Goal: Task Accomplishment & Management: Complete application form

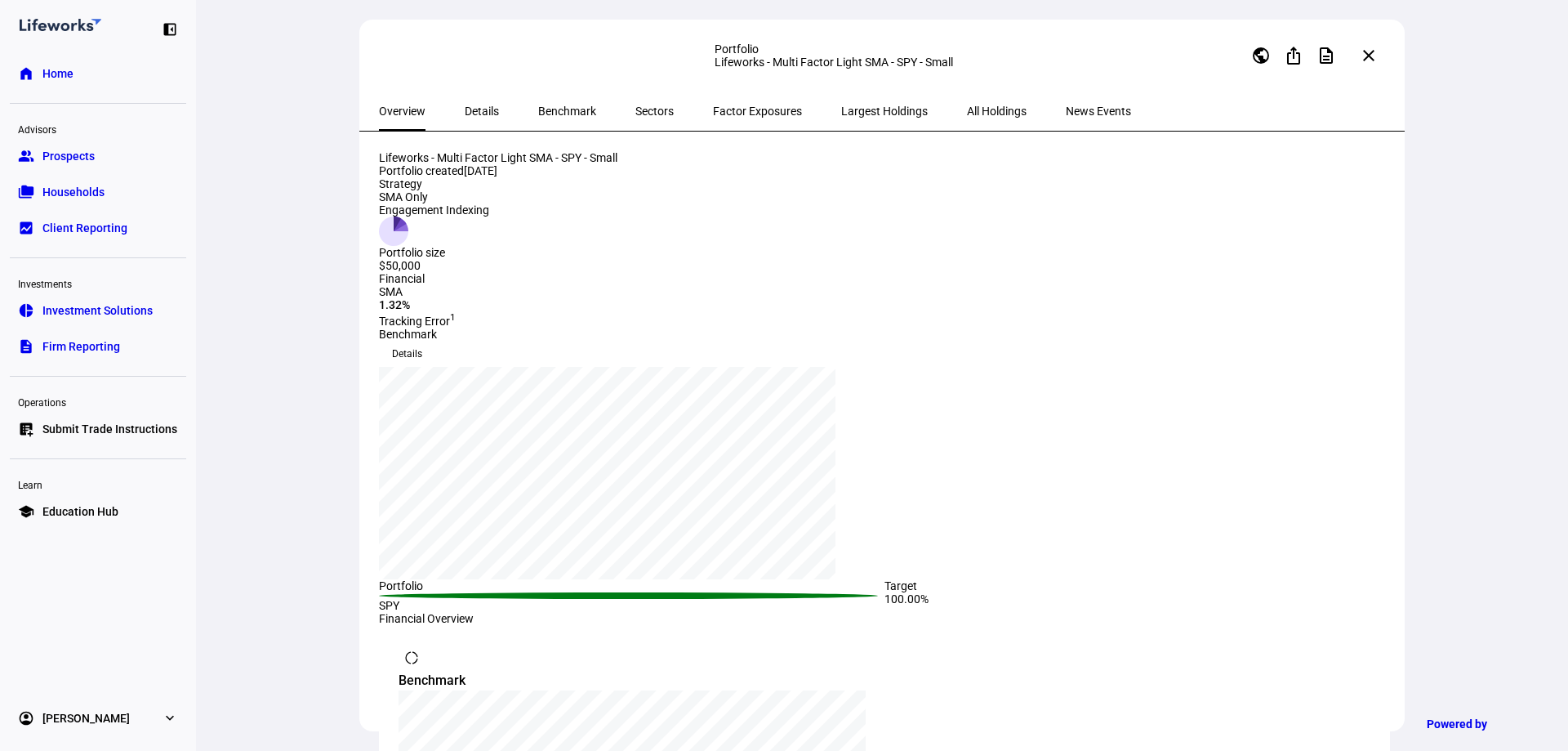
click at [101, 160] on link "group Prospects" at bounding box center [98, 156] width 176 height 33
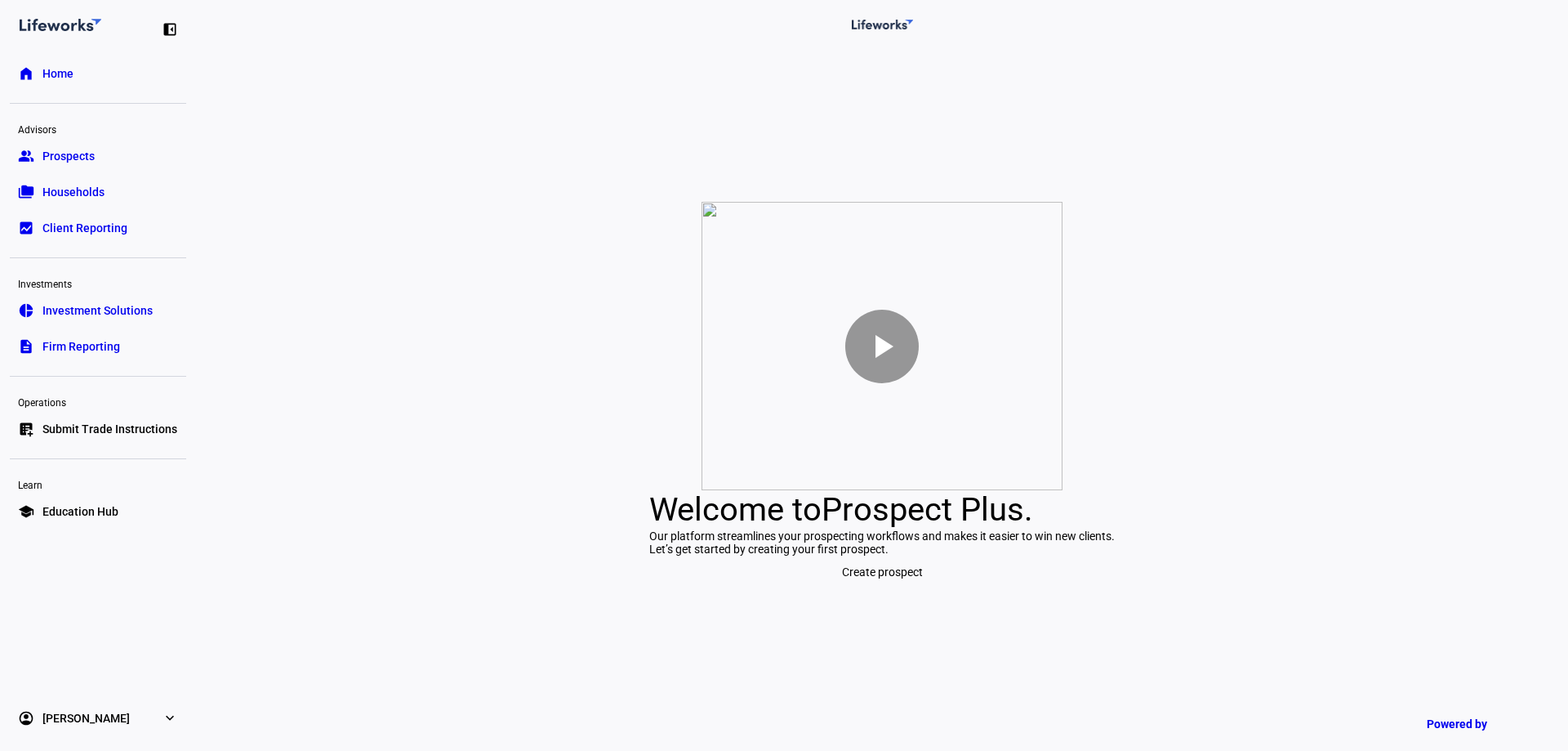
click at [888, 588] on span "Create prospect" at bounding box center [882, 572] width 80 height 33
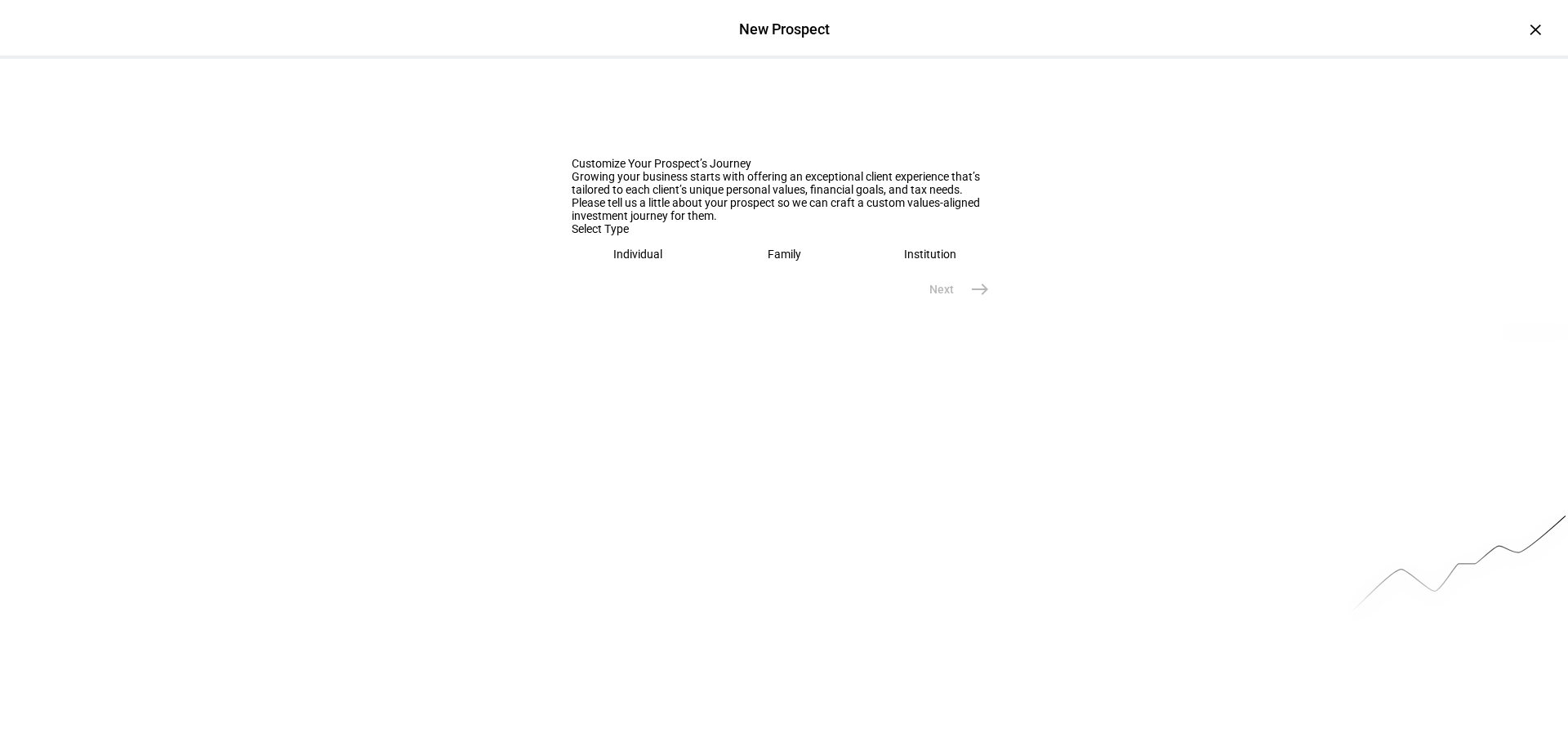
click at [663, 273] on eth-mega-radio-button "Individual" at bounding box center [638, 254] width 133 height 37
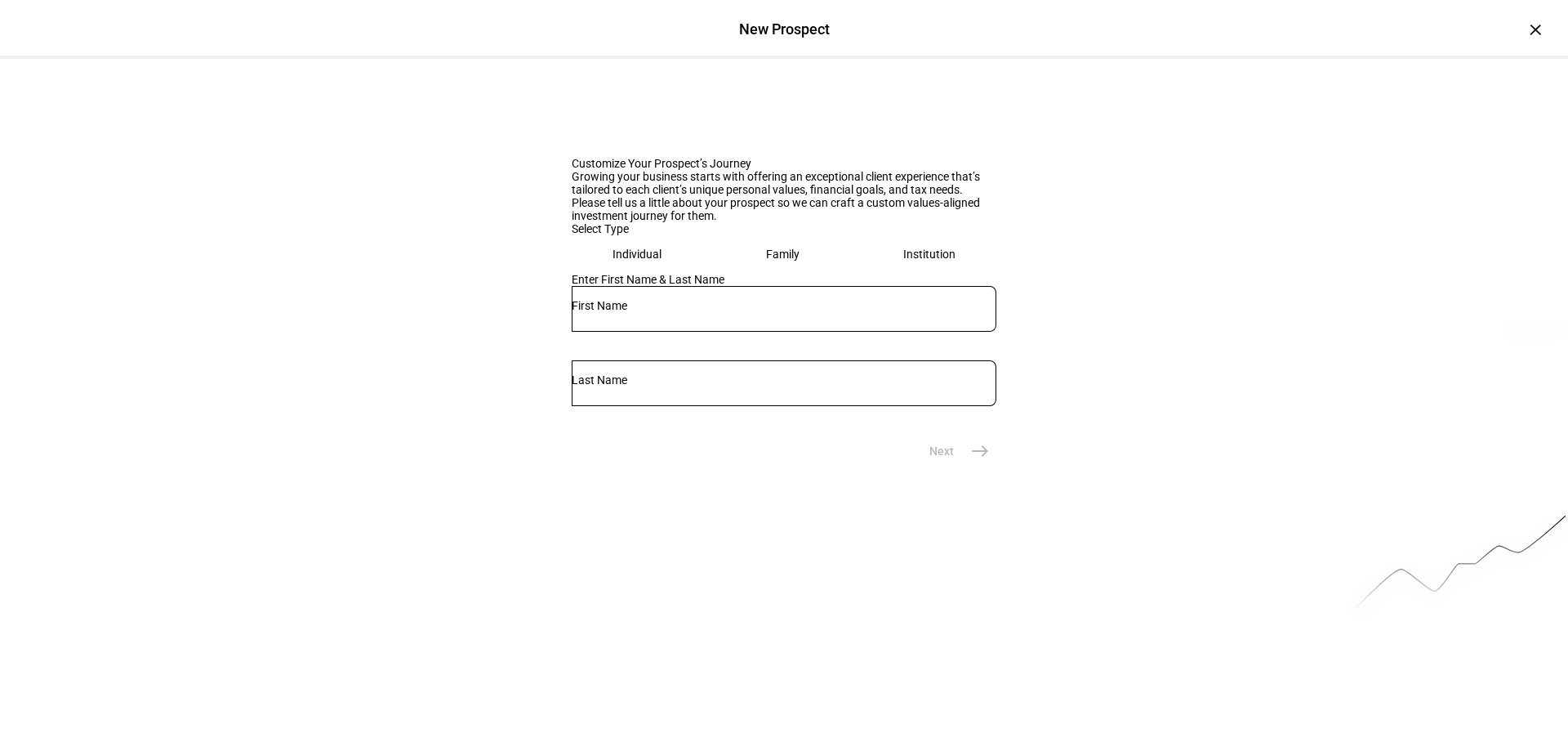
click at [674, 331] on div at bounding box center [784, 308] width 424 height 46
type input "[PERSON_NAME]"
click at [868, 386] on input "text" at bounding box center [784, 380] width 424 height 13
paste input "Besaha"
type input "Besaha"
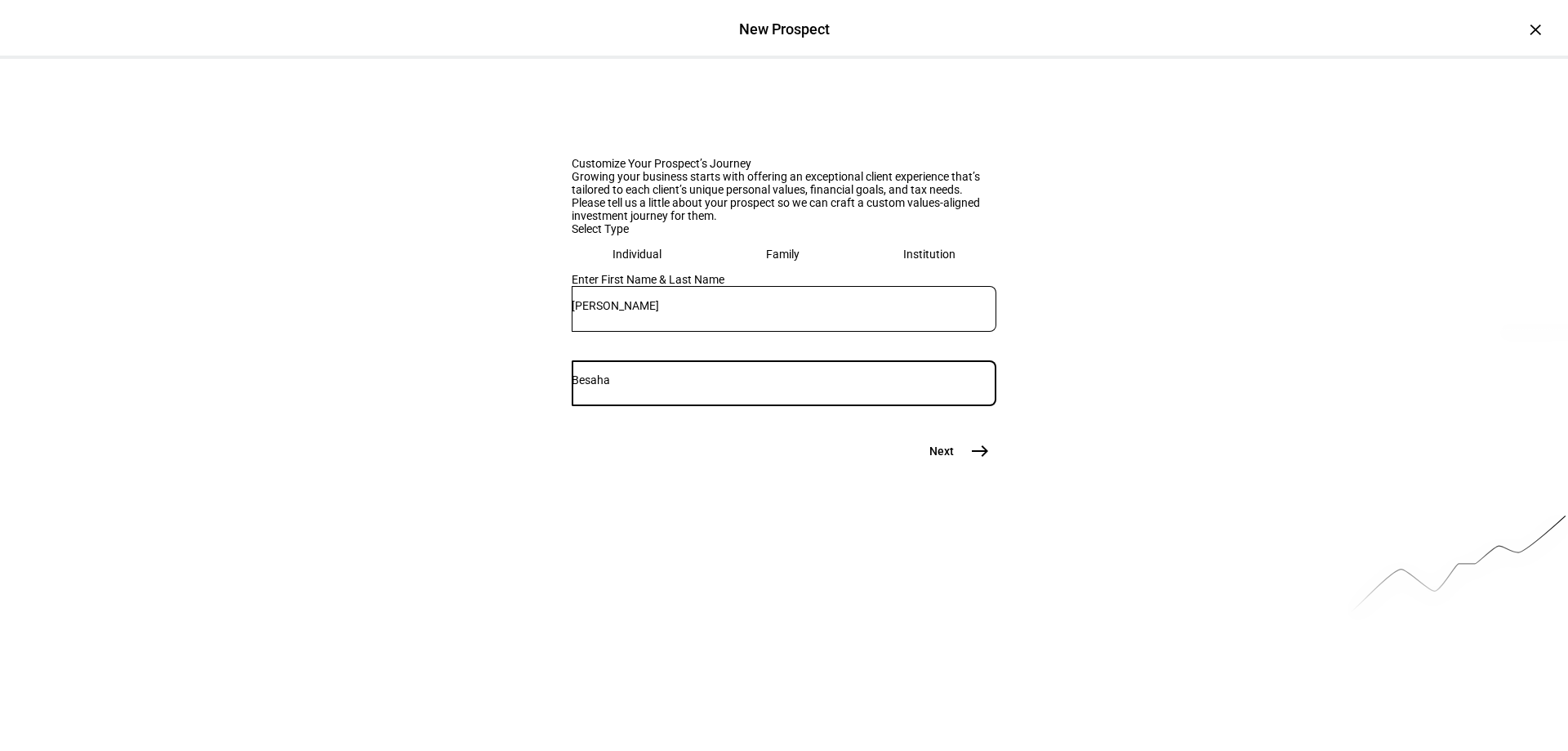
click at [970, 461] on mat-icon "east" at bounding box center [980, 451] width 19 height 19
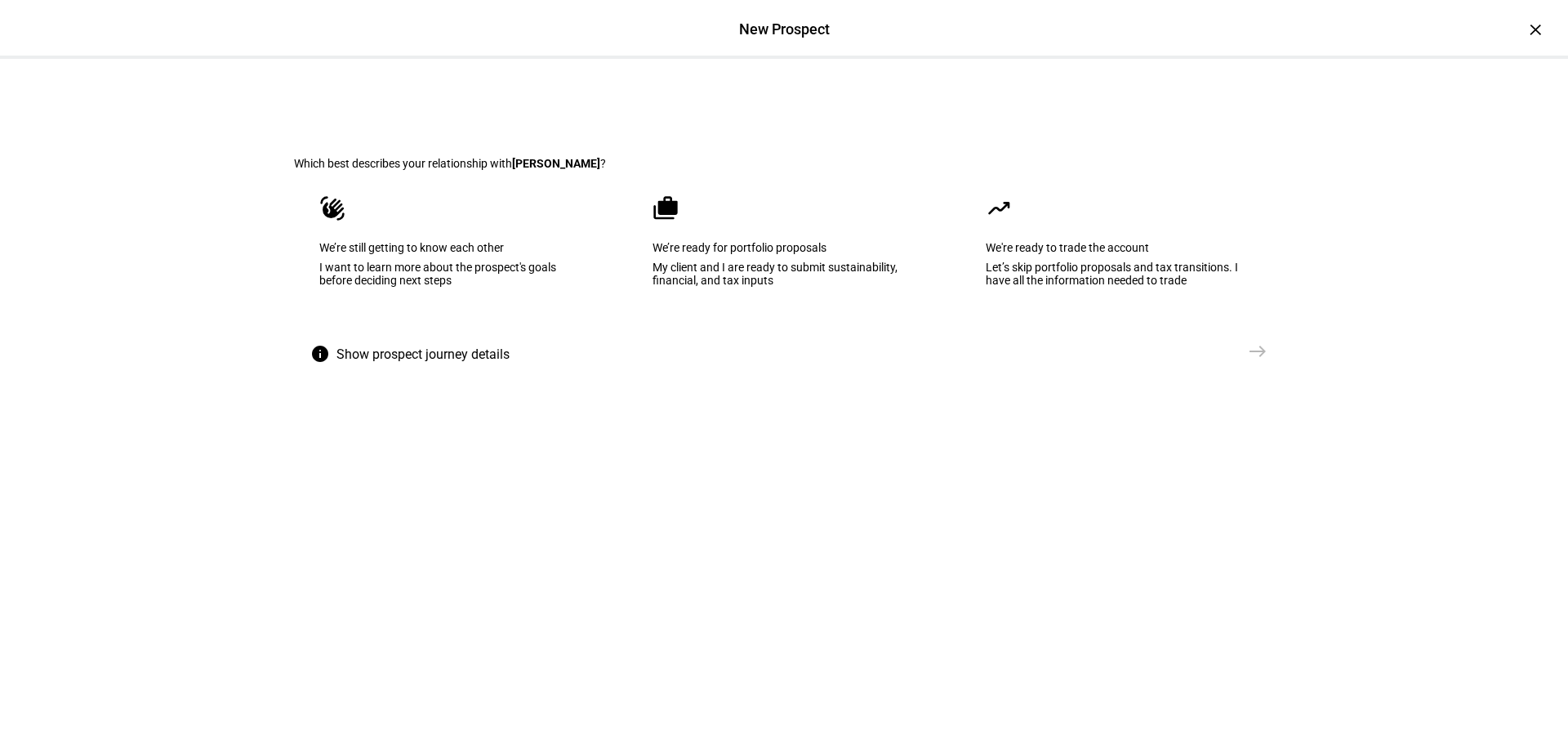
click at [779, 286] on div "My client and I are ready to submit sustainability, financial, and tax inputs" at bounding box center [784, 273] width 263 height 26
click at [1262, 423] on eth-select-journey-branch "Which best describes your relationship with [PERSON_NAME] ? waving_hand We’re s…" at bounding box center [784, 240] width 1033 height 364
click at [1250, 361] on mat-icon "east" at bounding box center [1258, 351] width 19 height 19
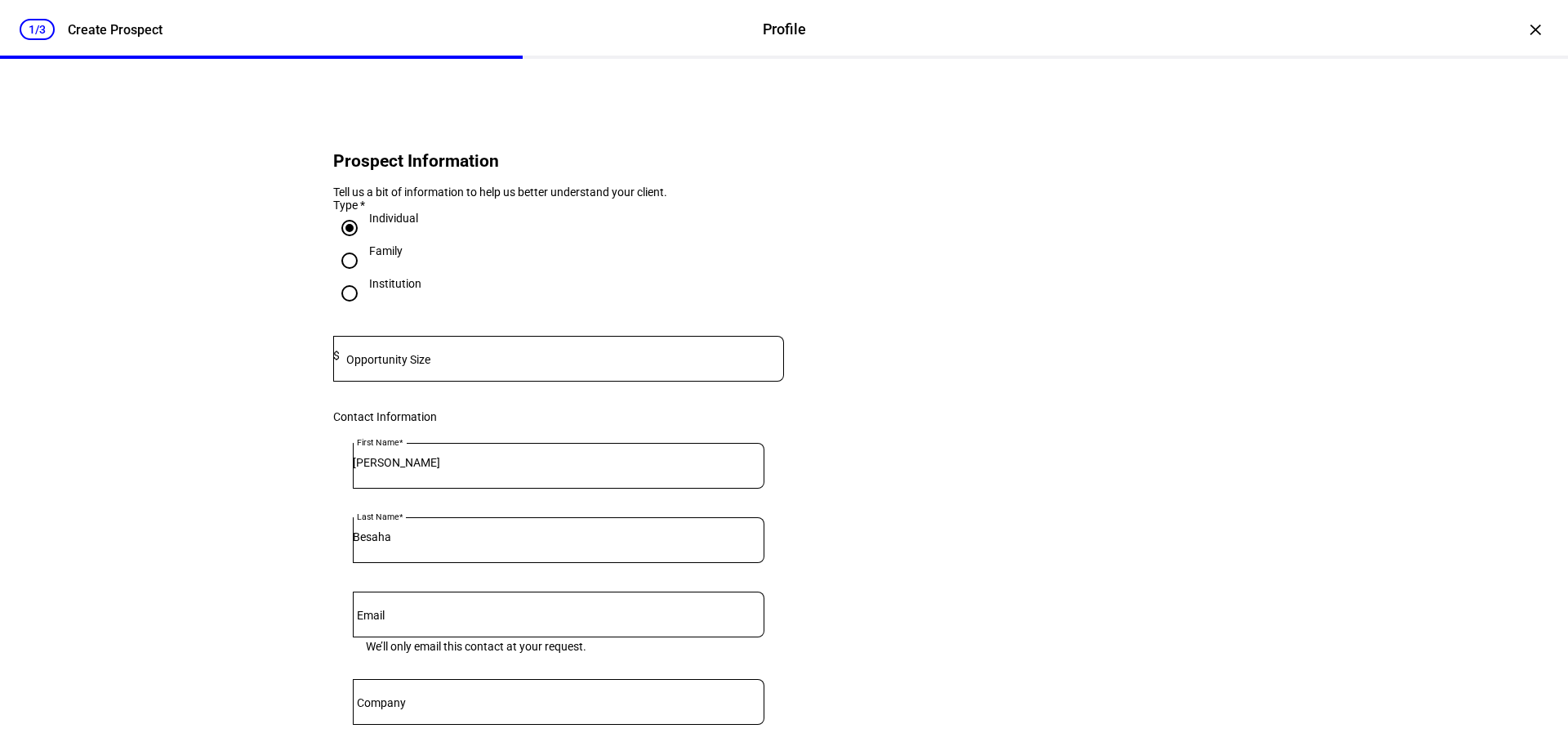
click at [408, 366] on mat-label "Opportunity Size" at bounding box center [389, 359] width 84 height 13
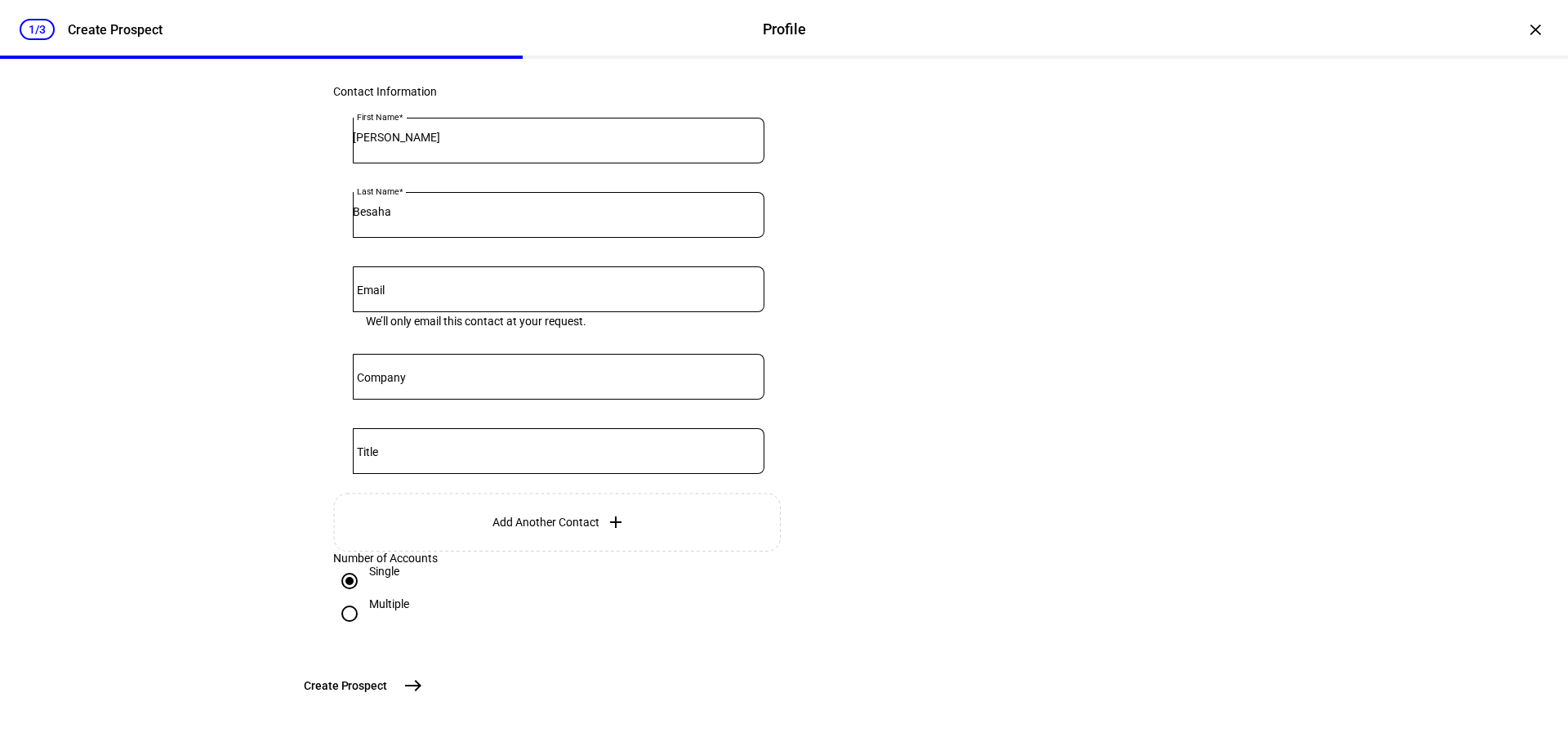
scroll to position [455, 0]
type input "115,000"
click at [387, 690] on span "Create Prospect" at bounding box center [345, 685] width 83 height 16
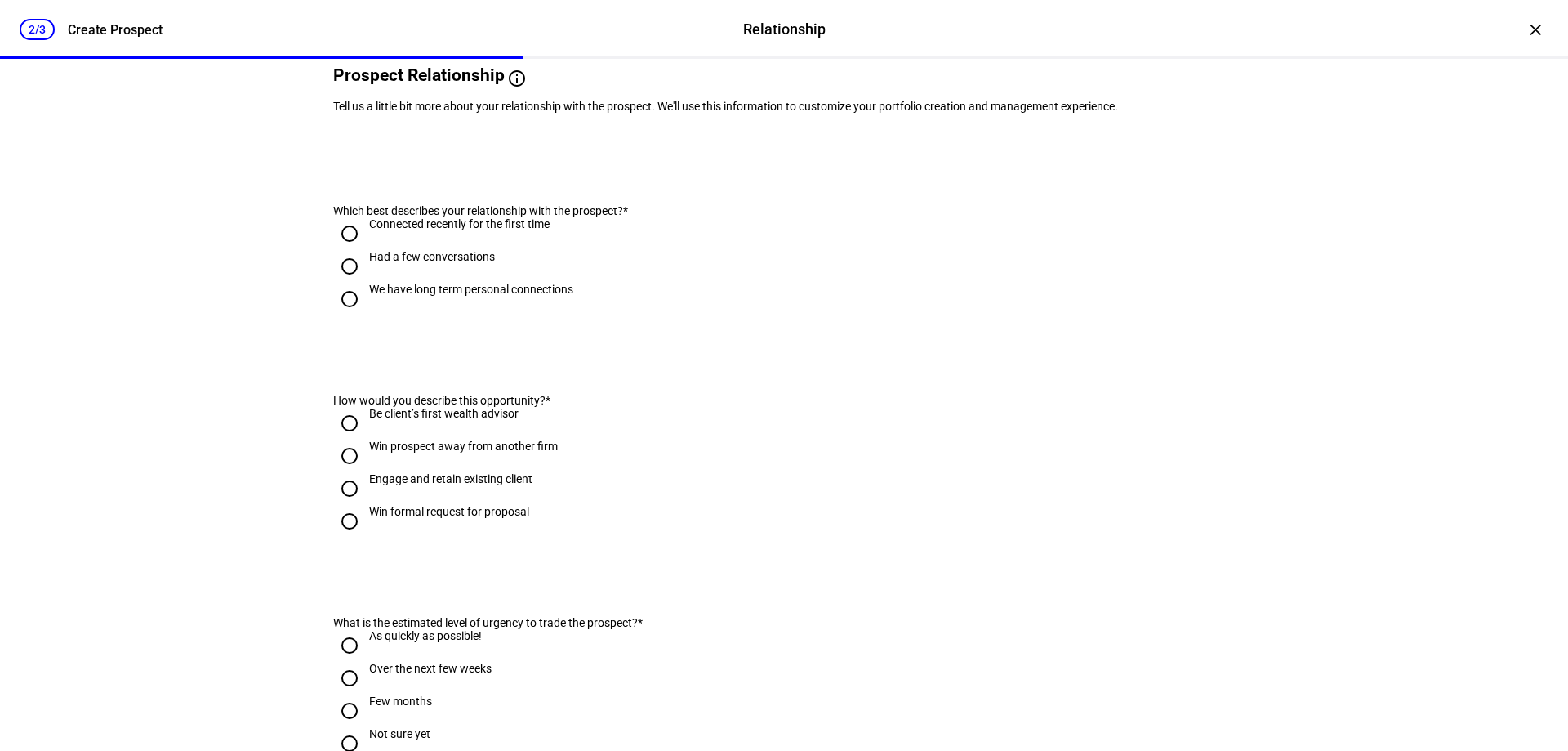
scroll to position [0, 0]
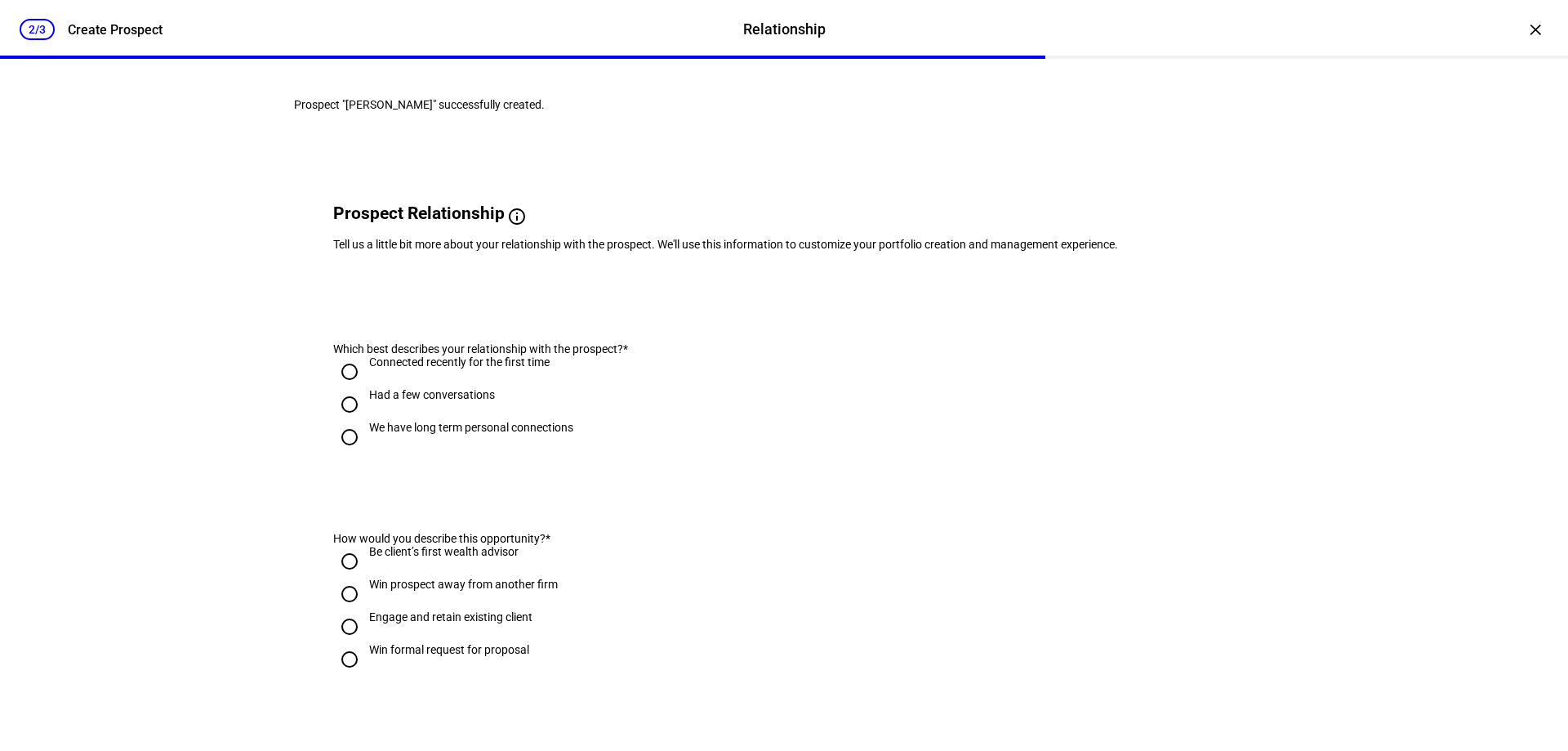
click at [346, 453] on input "We have long term personal connections" at bounding box center [350, 437] width 33 height 33
radio input "true"
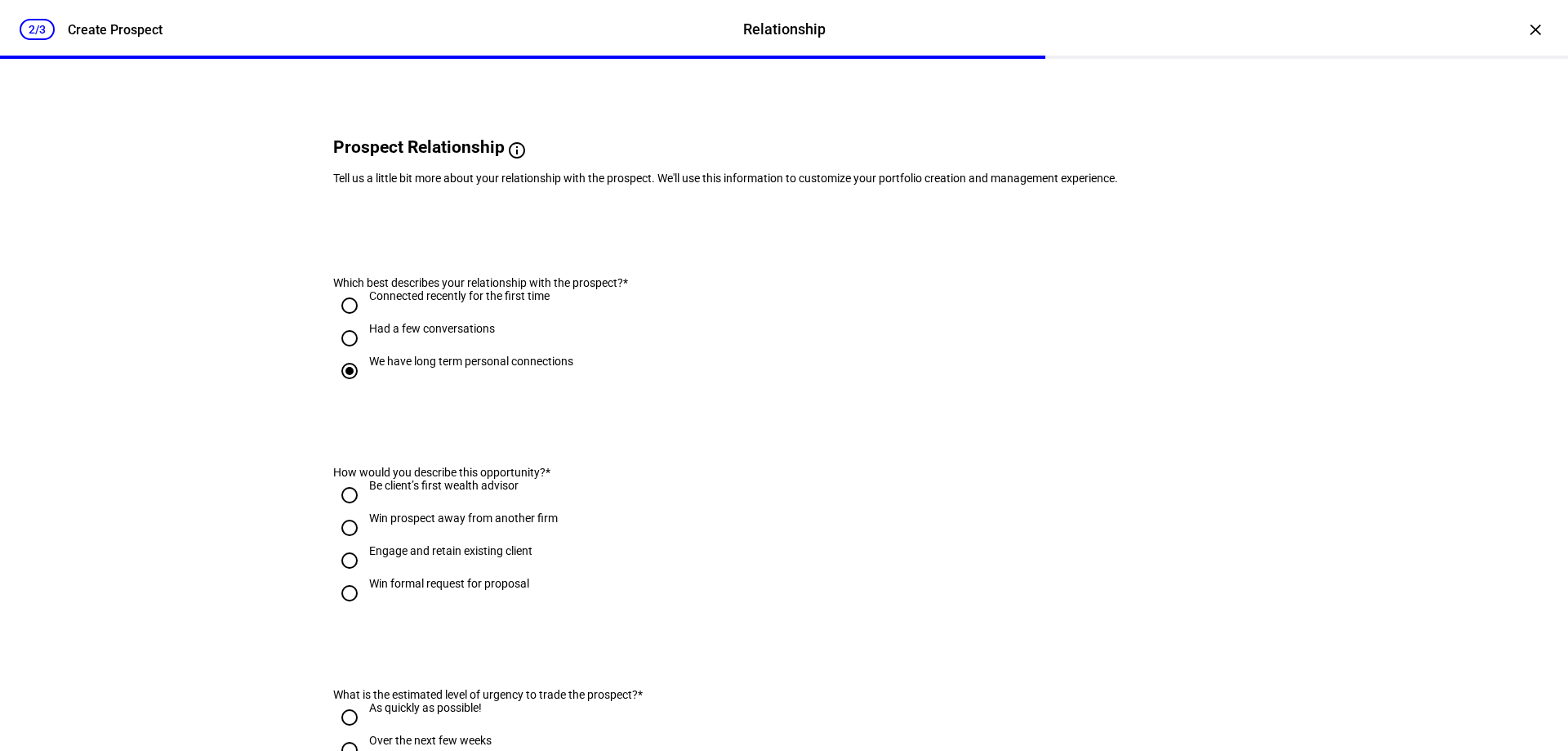
scroll to position [164, 0]
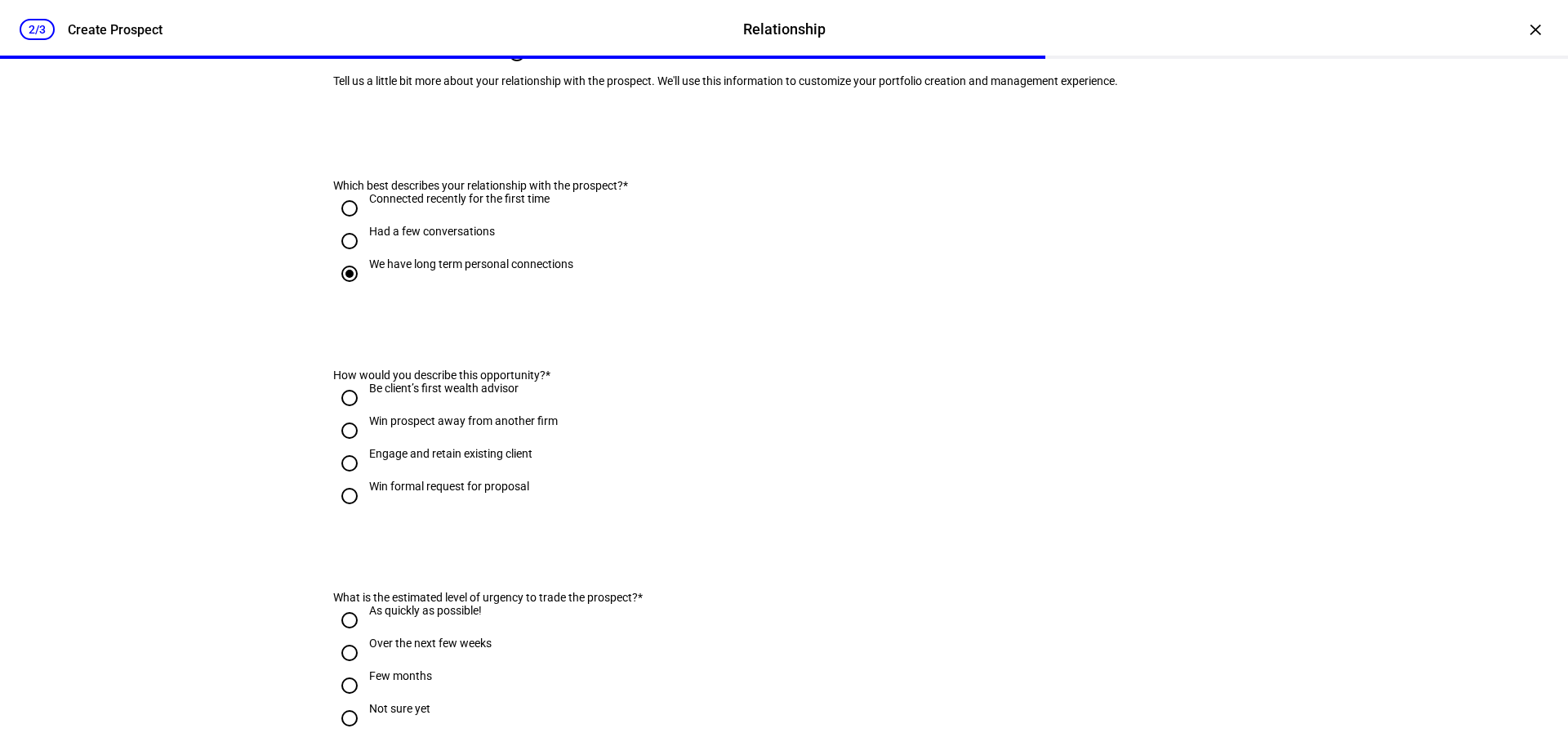
click at [339, 414] on input "Be client’s first wealth advisor" at bounding box center [350, 398] width 33 height 33
radio input "true"
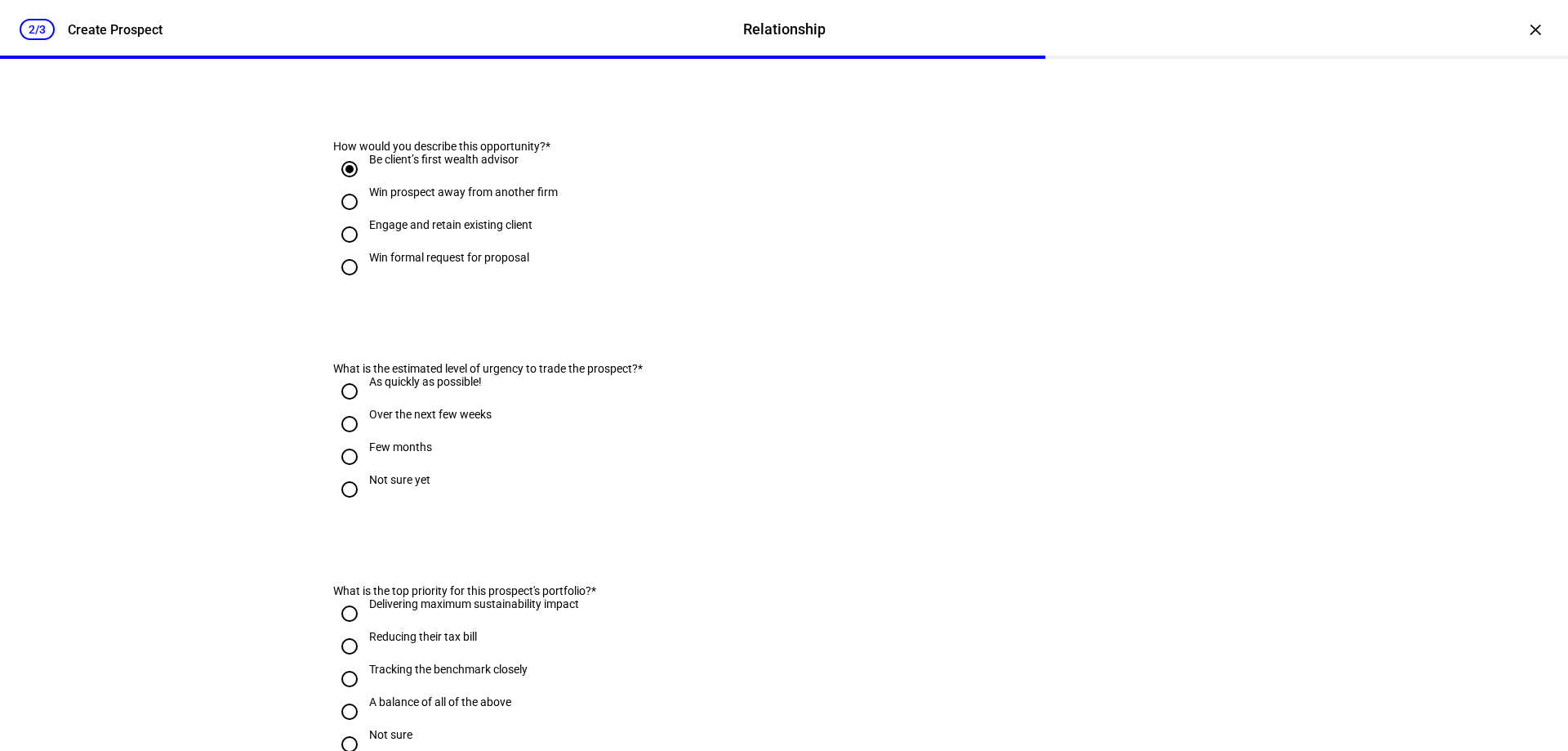
scroll to position [408, 0]
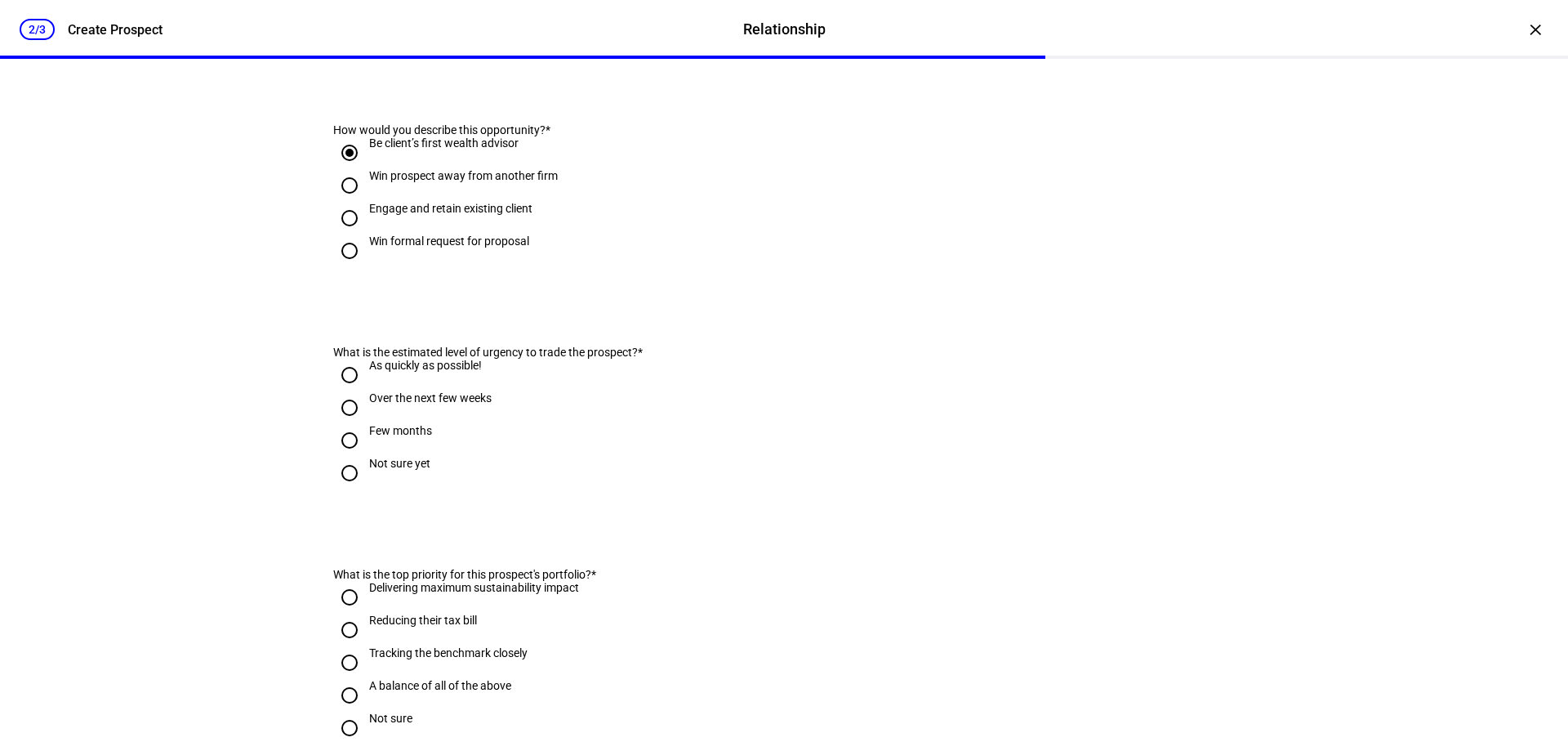
click at [351, 392] on input "As quickly as possible!" at bounding box center [350, 375] width 33 height 33
radio input "true"
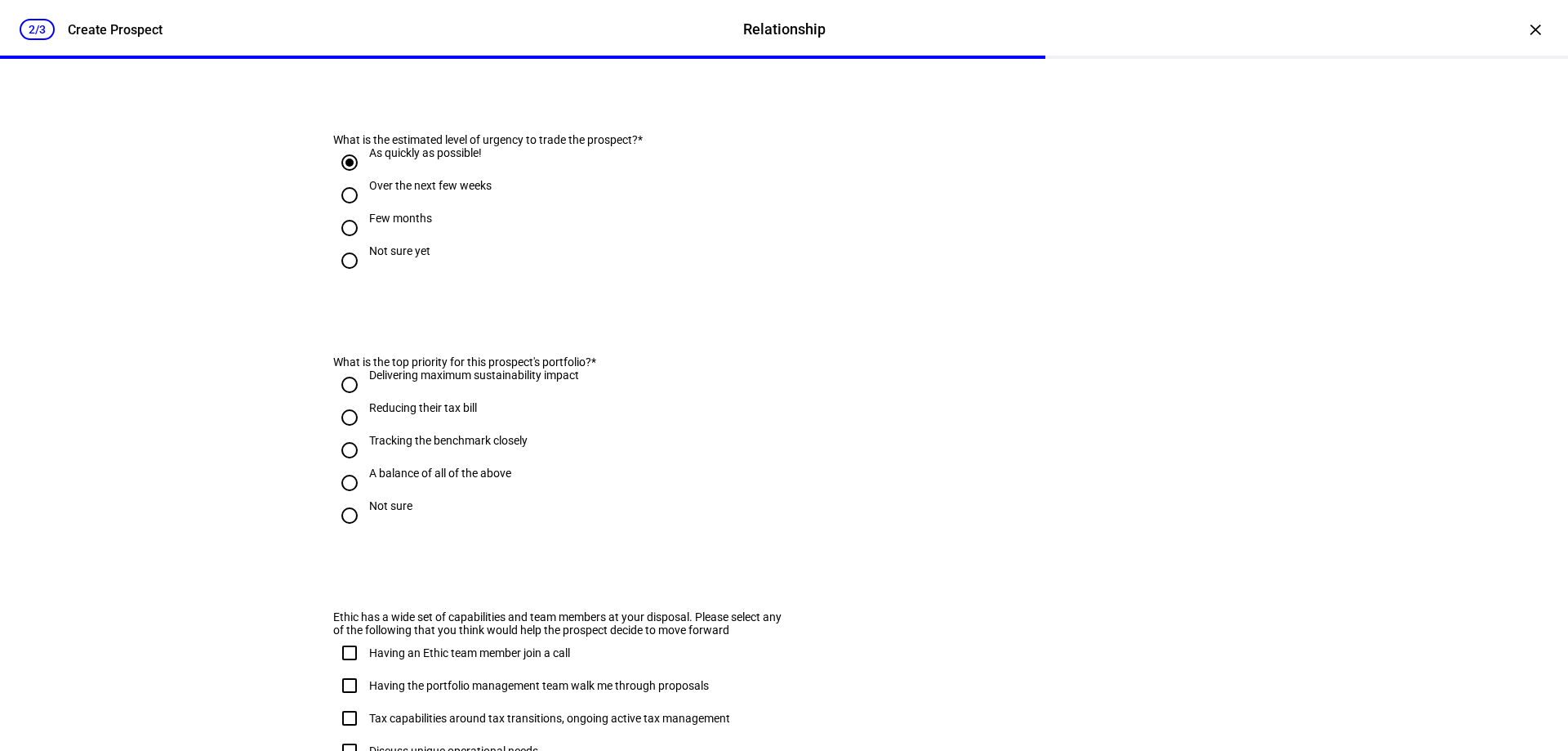
scroll to position [653, 0]
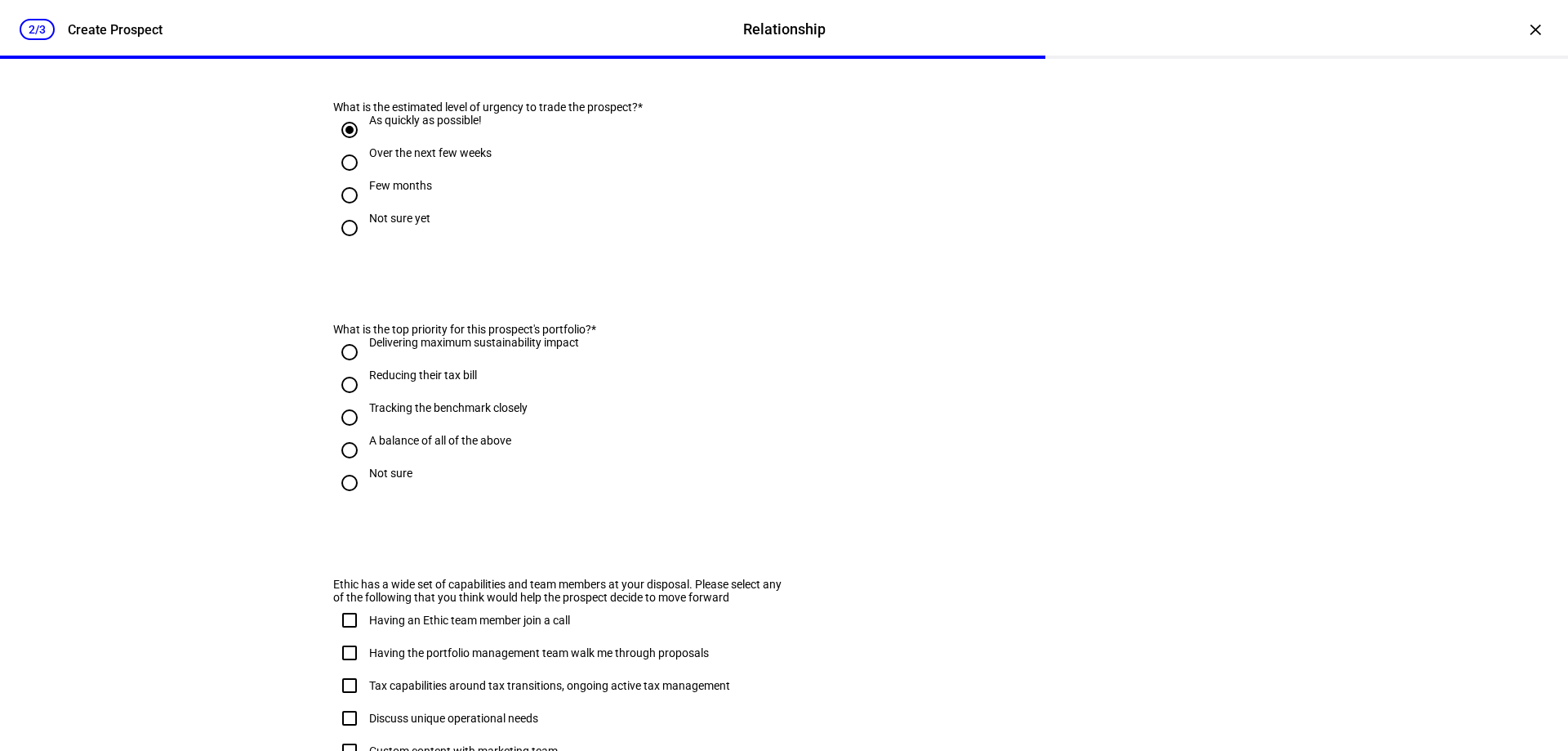
click at [347, 434] on input "Tracking the benchmark closely" at bounding box center [350, 418] width 33 height 33
radio input "true"
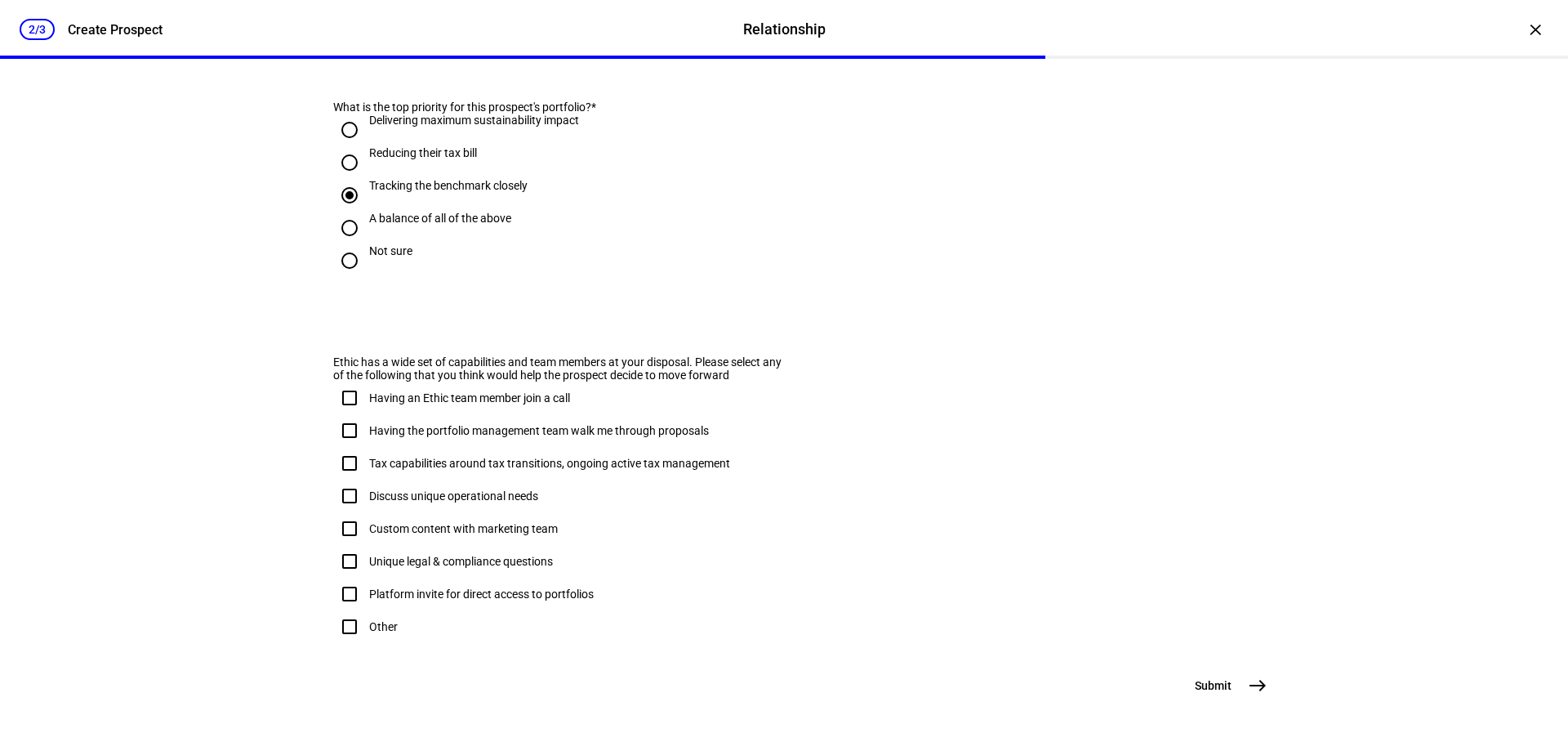
scroll to position [963, 0]
click at [348, 446] on input "Tax capabilities around tax transitions, ongoing active tax management" at bounding box center [350, 463] width 33 height 33
click at [347, 446] on input "Tax capabilities around tax transitions, ongoing active tax management" at bounding box center [350, 463] width 33 height 33
click at [350, 446] on input "Tax capabilities around tax transitions, ongoing active tax management" at bounding box center [350, 463] width 33 height 33
checkbox input "true"
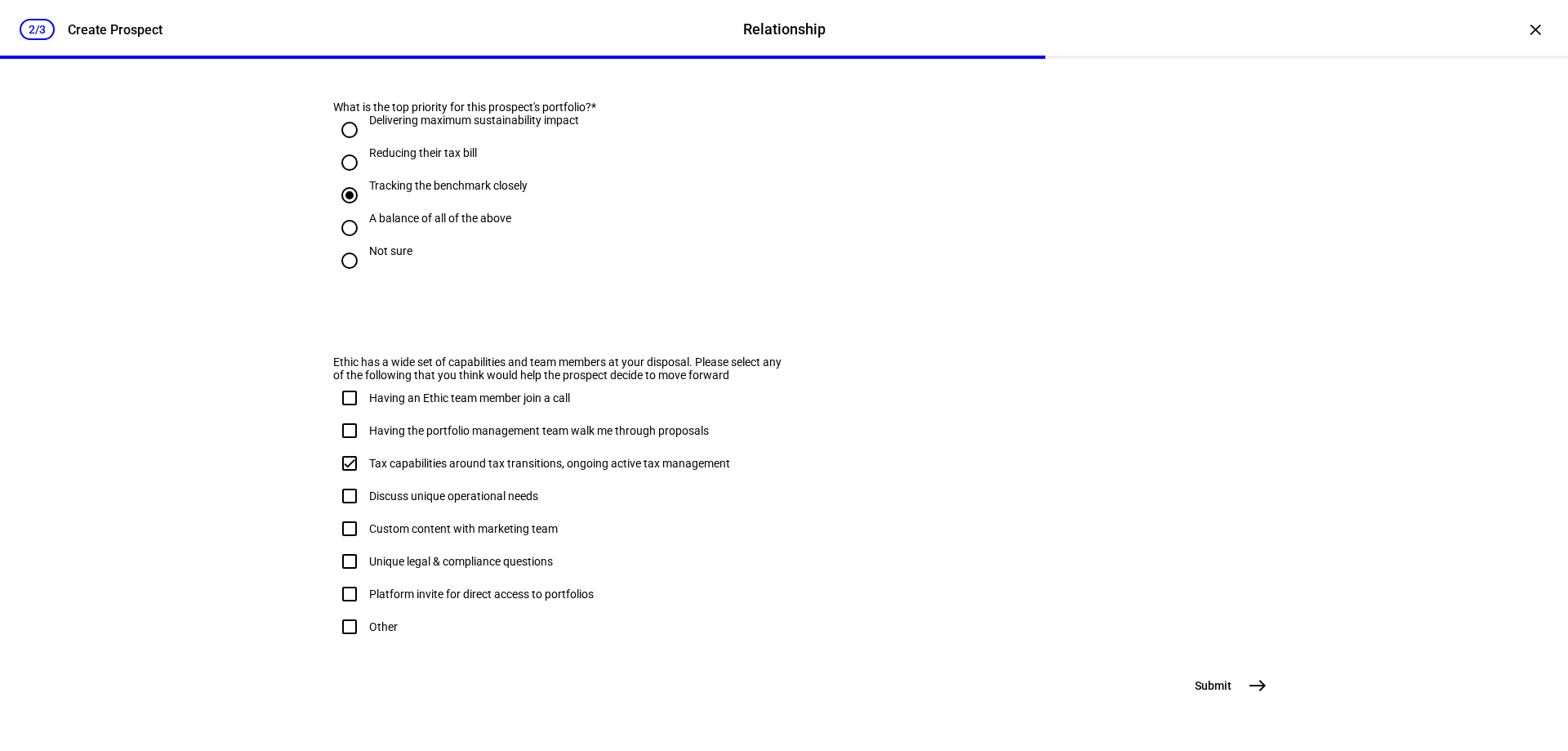
click at [1252, 689] on mat-icon "east" at bounding box center [1258, 685] width 19 height 19
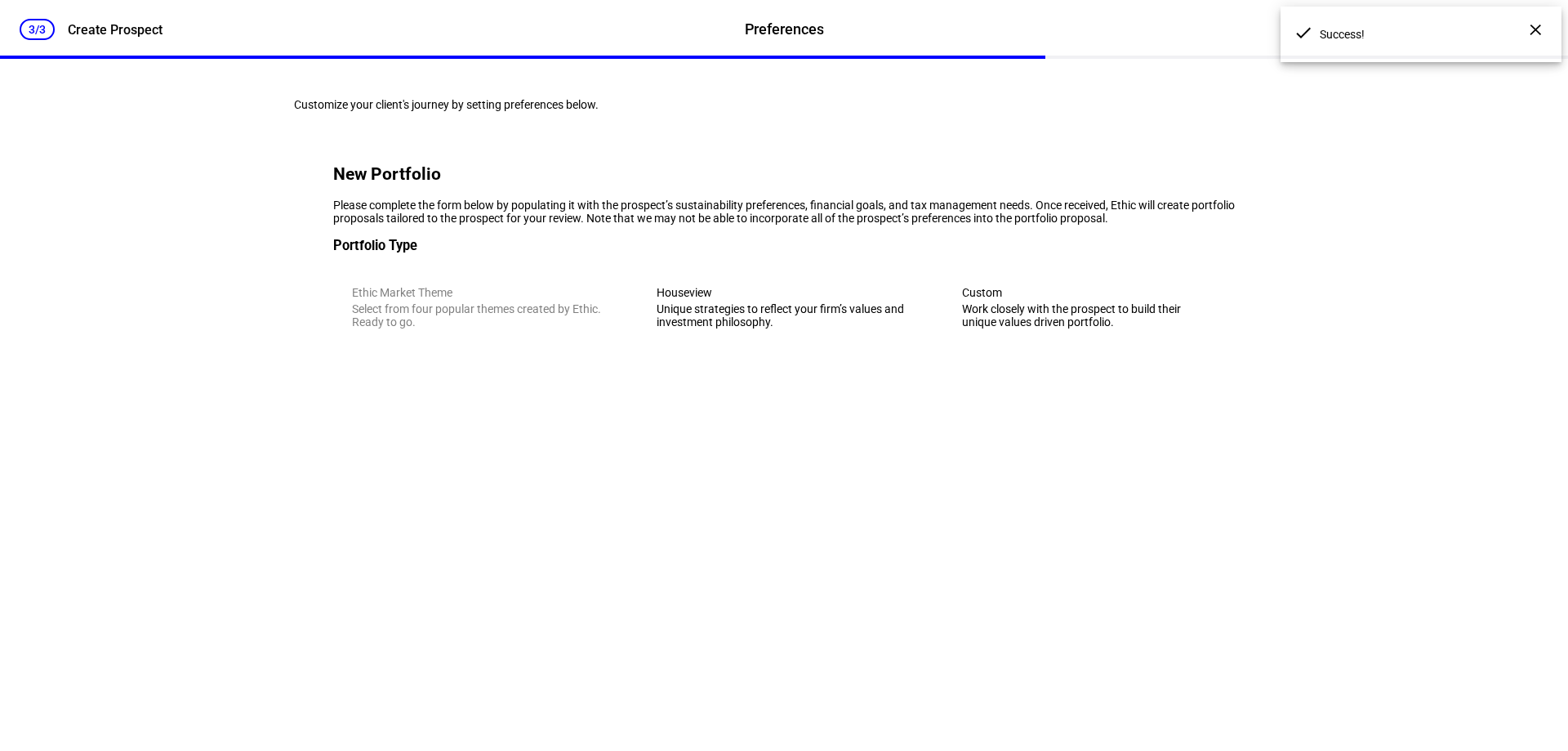
scroll to position [0, 0]
click at [832, 329] on div "Unique strategies to reflect your firm’s values and investment philosophy." at bounding box center [784, 315] width 254 height 26
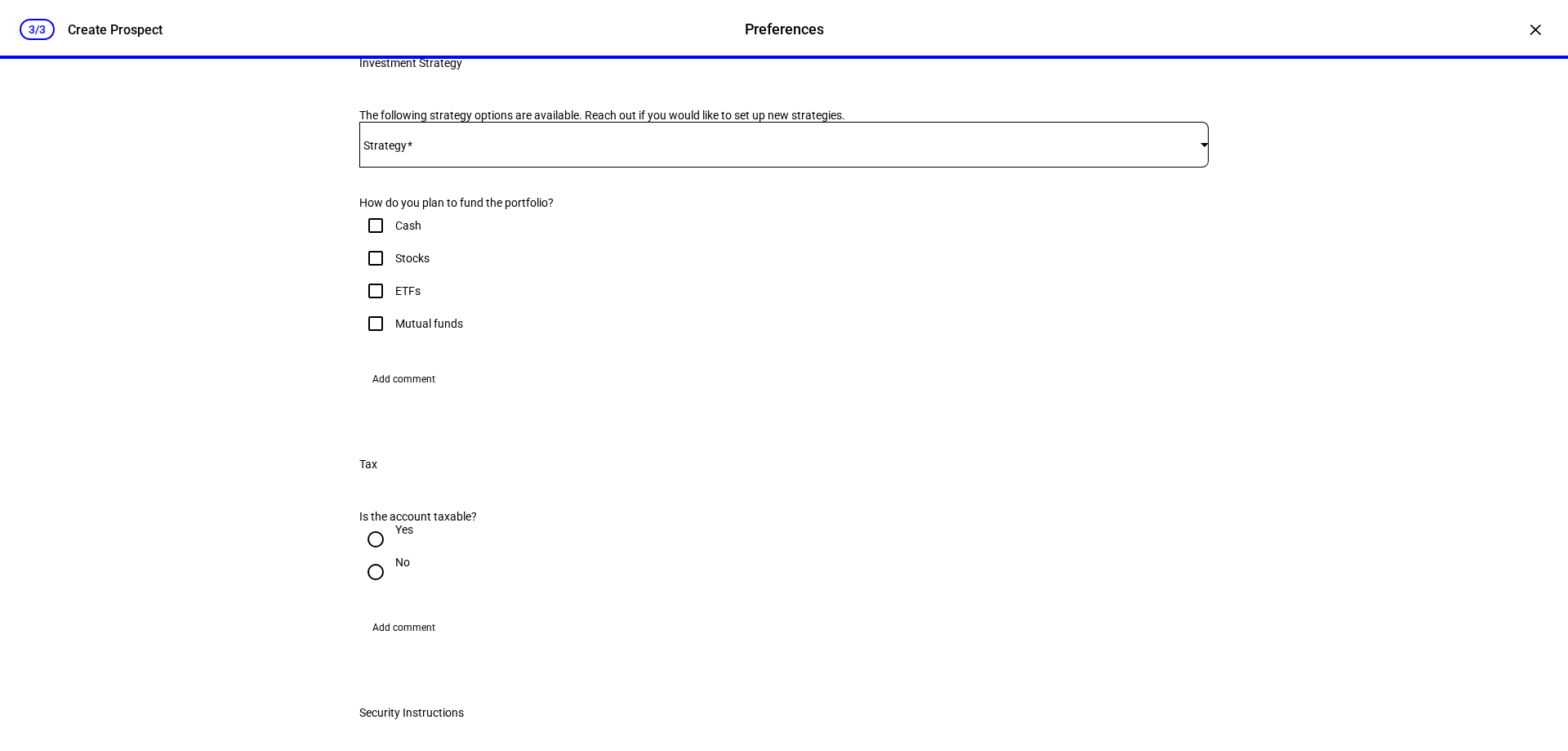
scroll to position [327, 0]
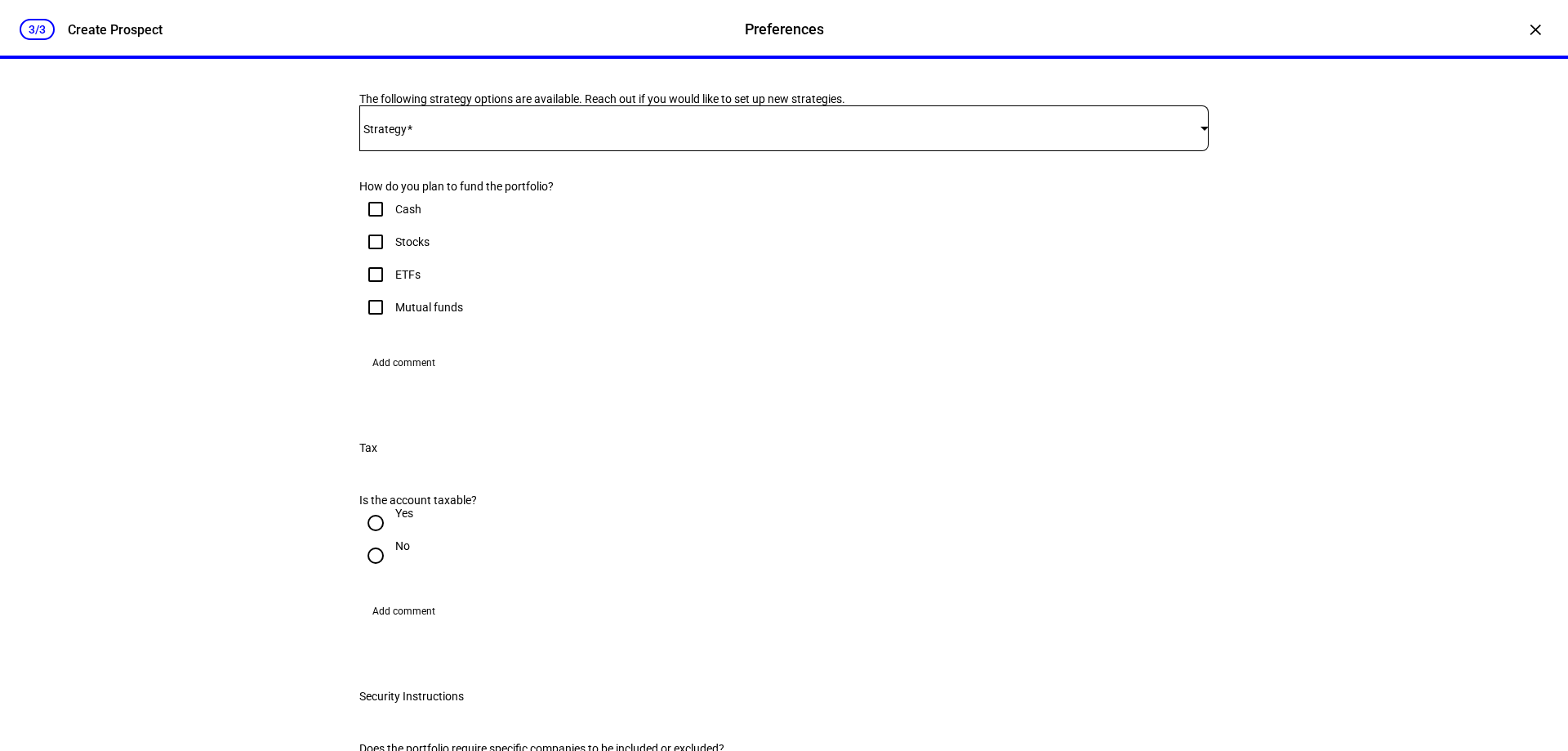
click at [371, 291] on input "ETFs" at bounding box center [375, 274] width 33 height 33
checkbox input "true"
click at [374, 258] on input "Stocks" at bounding box center [375, 241] width 33 height 33
checkbox input "true"
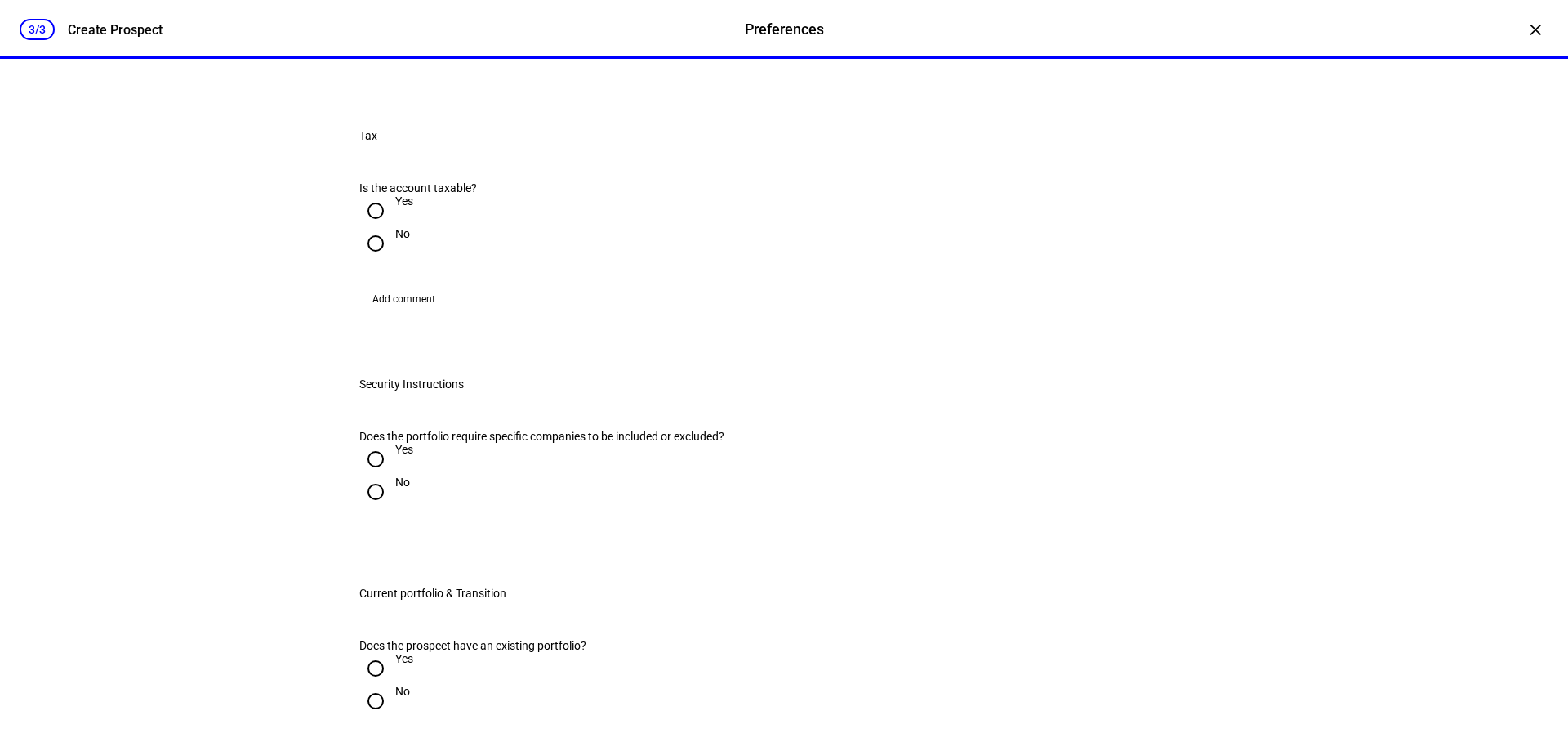
scroll to position [653, 0]
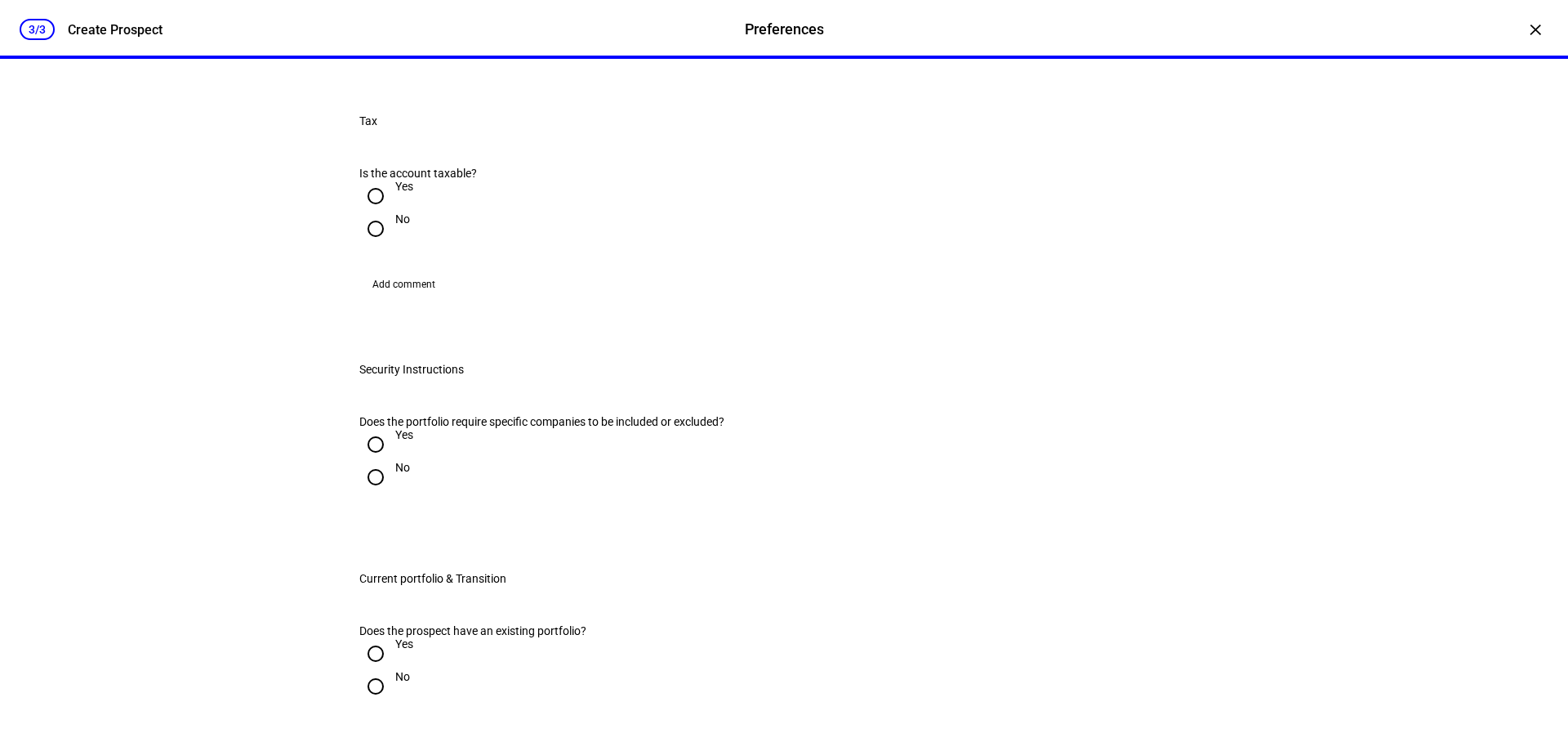
click at [372, 213] on input "Yes" at bounding box center [375, 196] width 33 height 33
radio input "true"
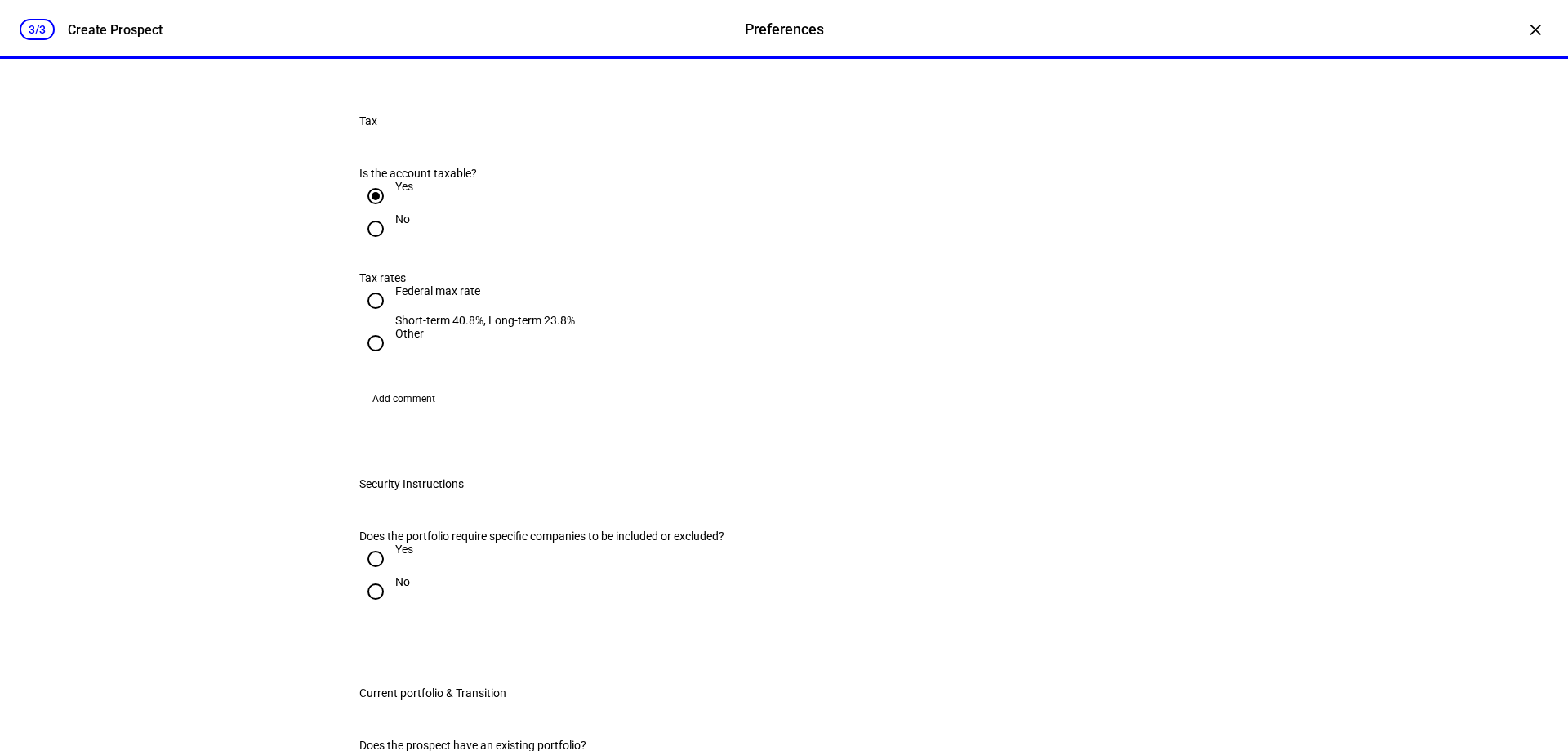
click at [371, 359] on input "Other" at bounding box center [375, 343] width 33 height 33
radio input "true"
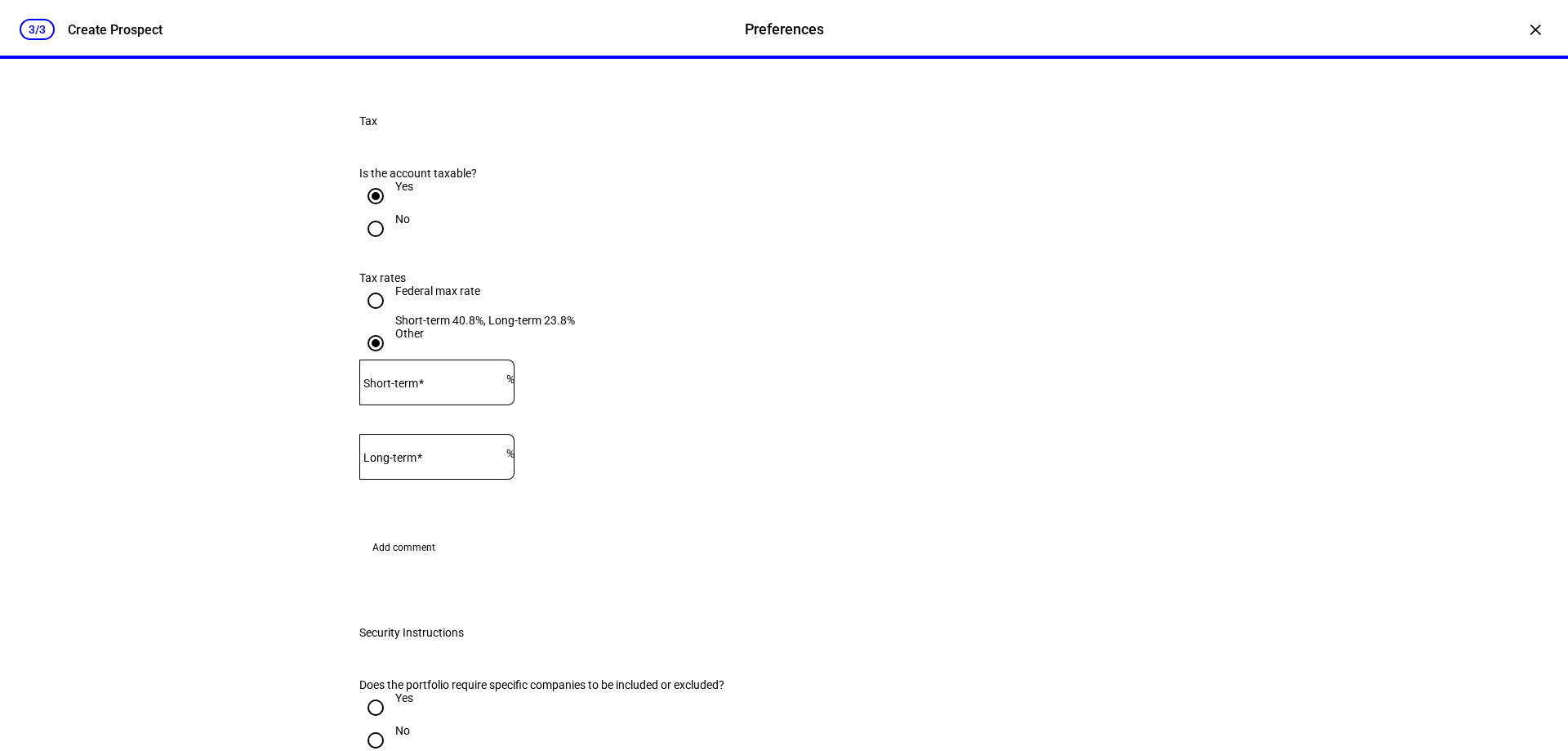
click at [482, 386] on input "Short-term" at bounding box center [433, 379] width 148 height 13
type input "22"
click at [469, 460] on input "Long-term" at bounding box center [433, 453] width 148 height 13
type input "15"
click at [673, 495] on eth-form-field-wrapper "Long-term 15 %" at bounding box center [784, 465] width 850 height 61
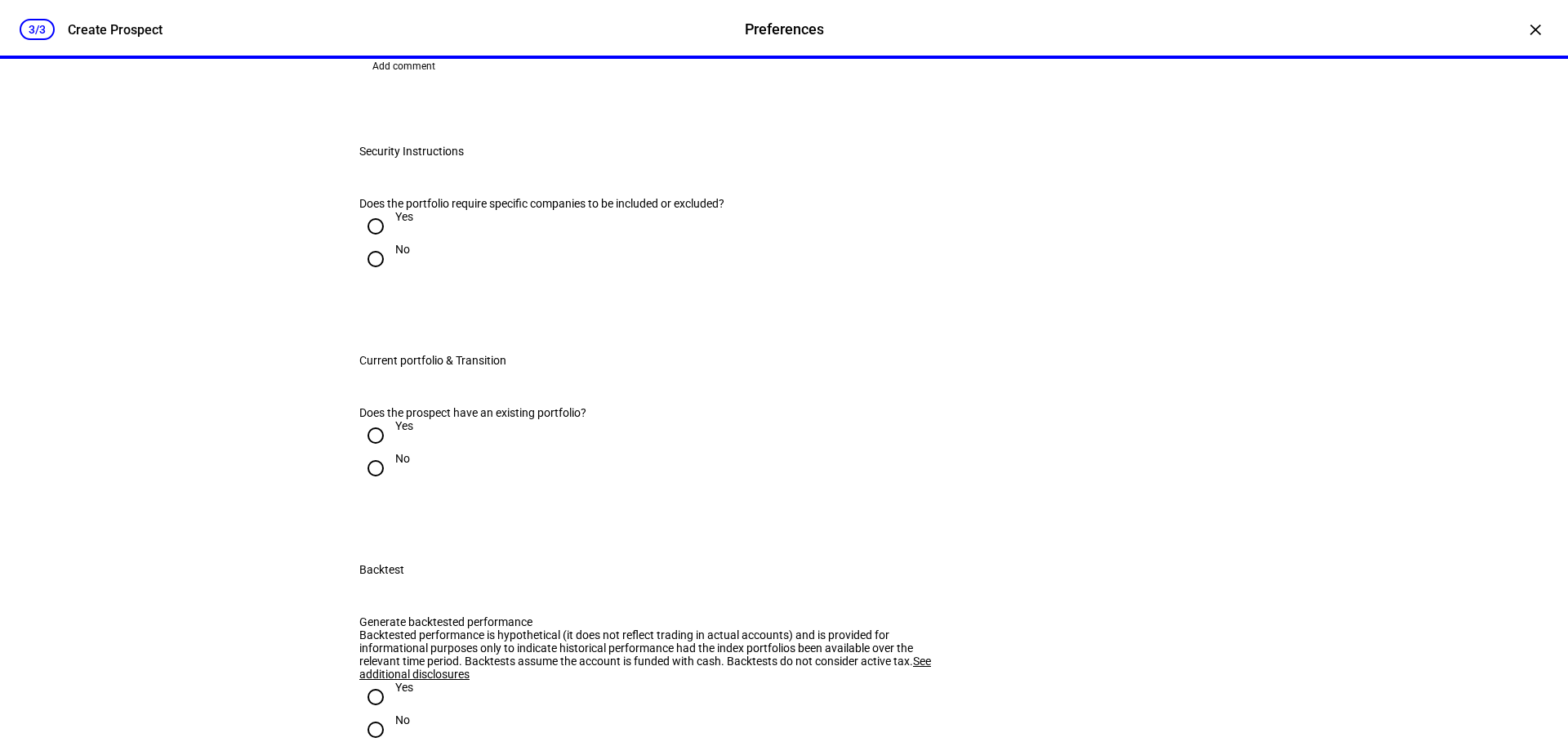
scroll to position [1144, 0]
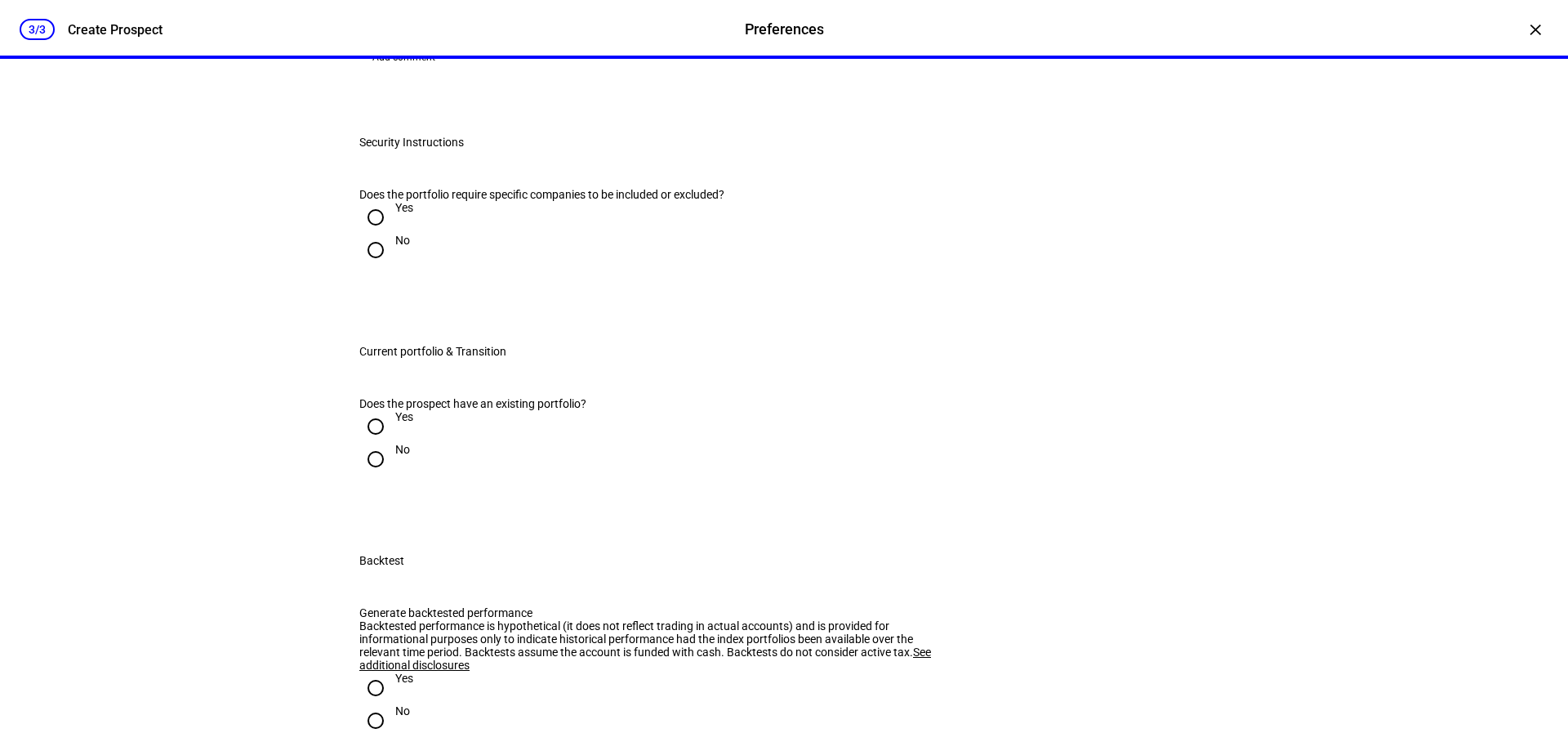
click at [378, 266] on input "No" at bounding box center [375, 250] width 33 height 33
radio input "true"
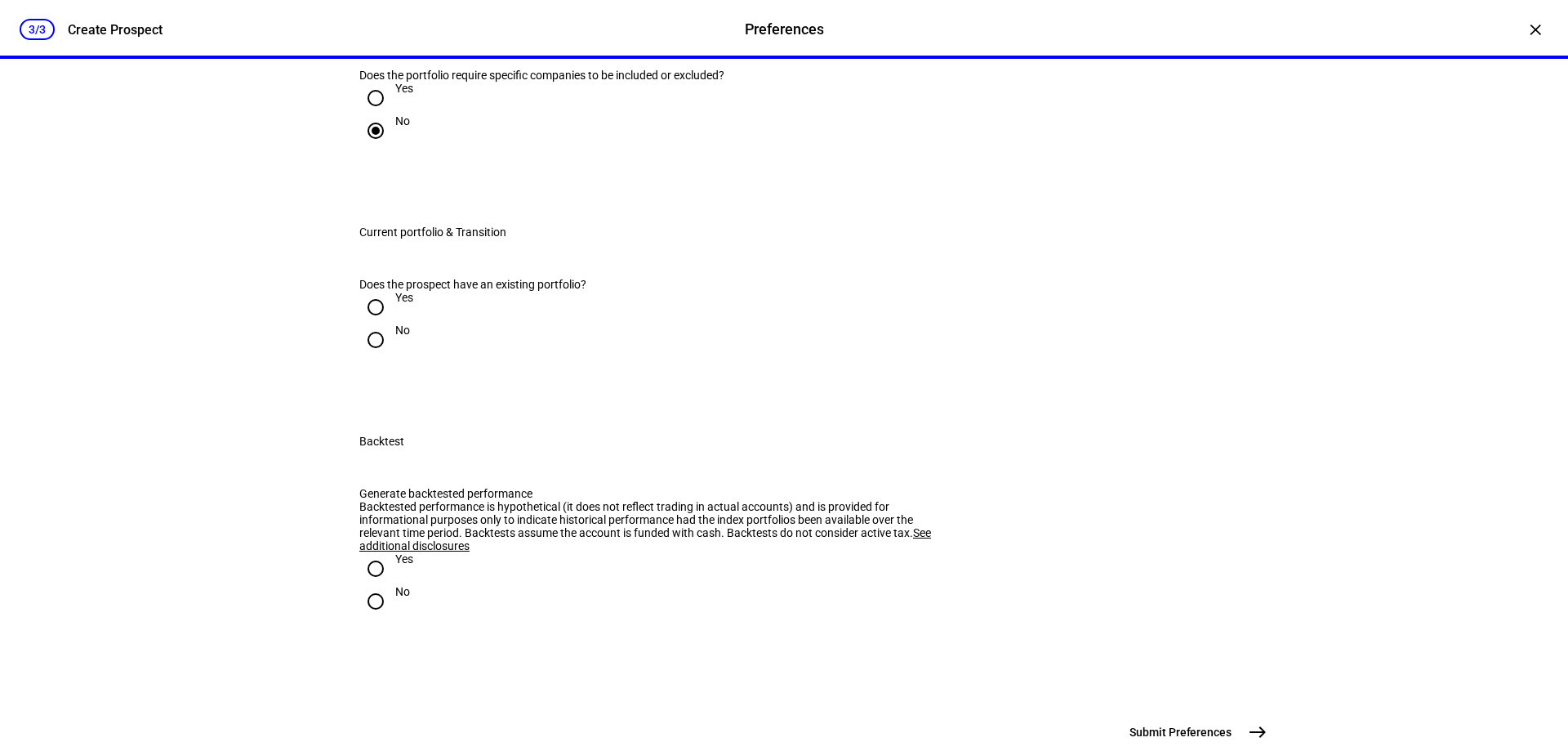
scroll to position [1308, 0]
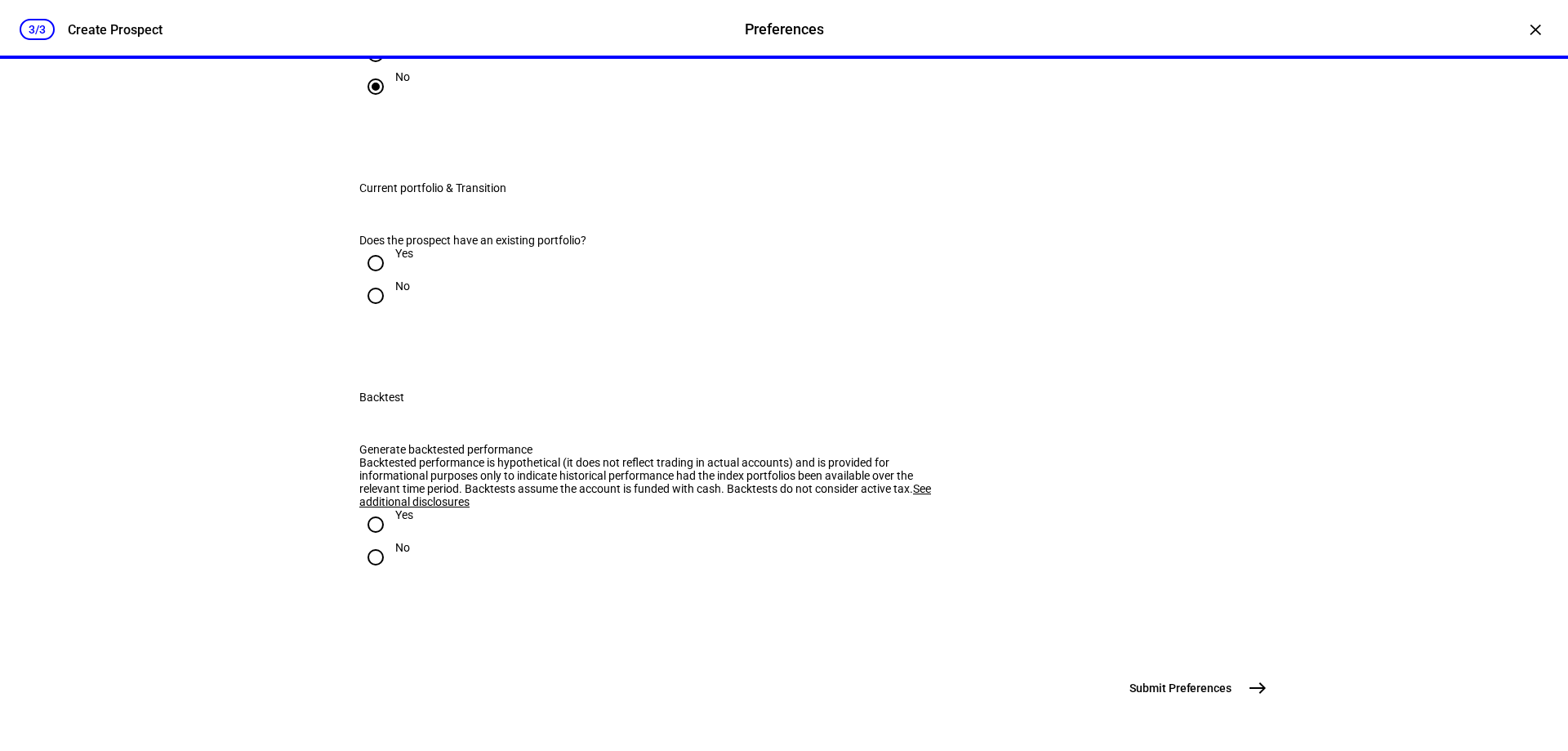
click at [364, 280] on input "Yes" at bounding box center [375, 263] width 33 height 33
radio input "true"
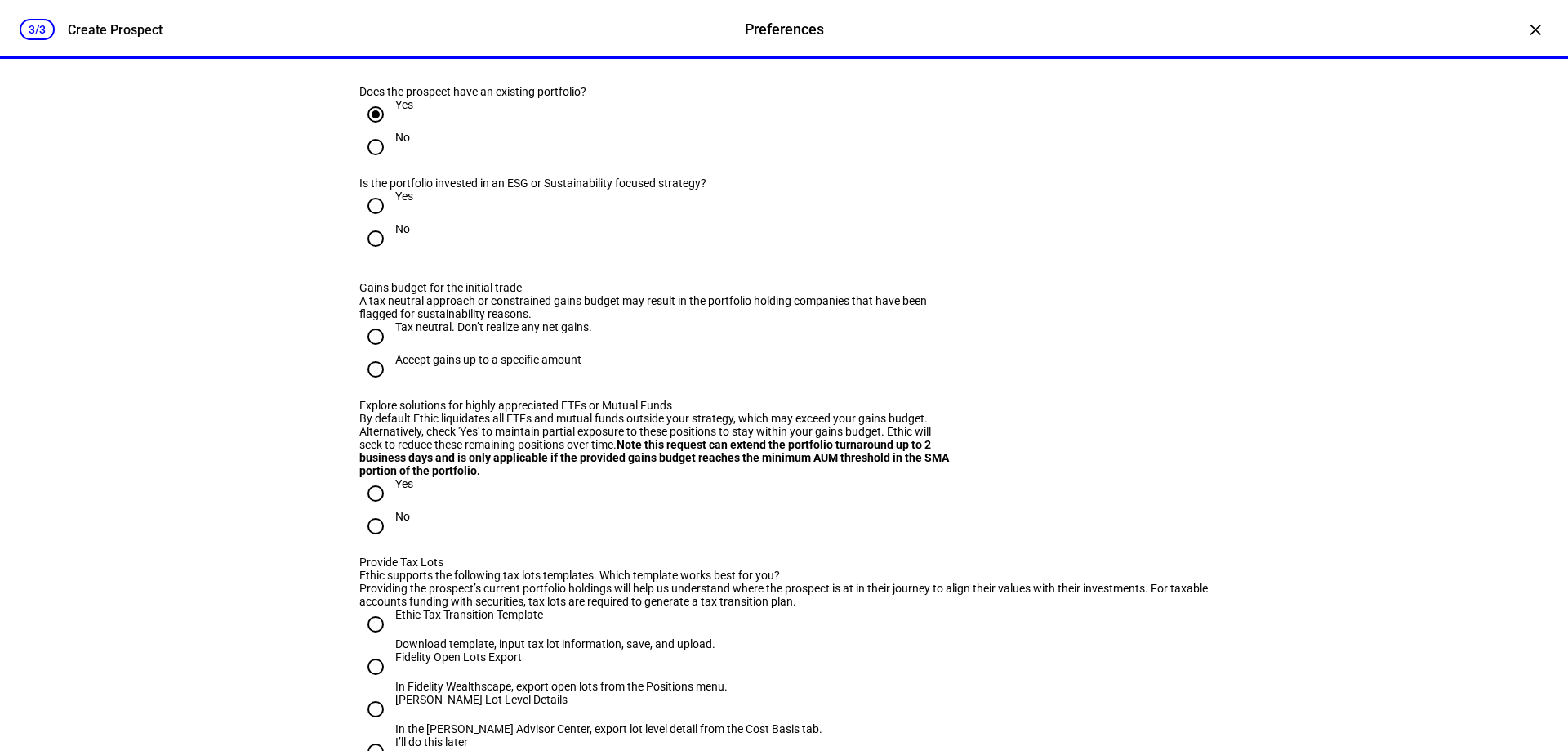
scroll to position [1470, 0]
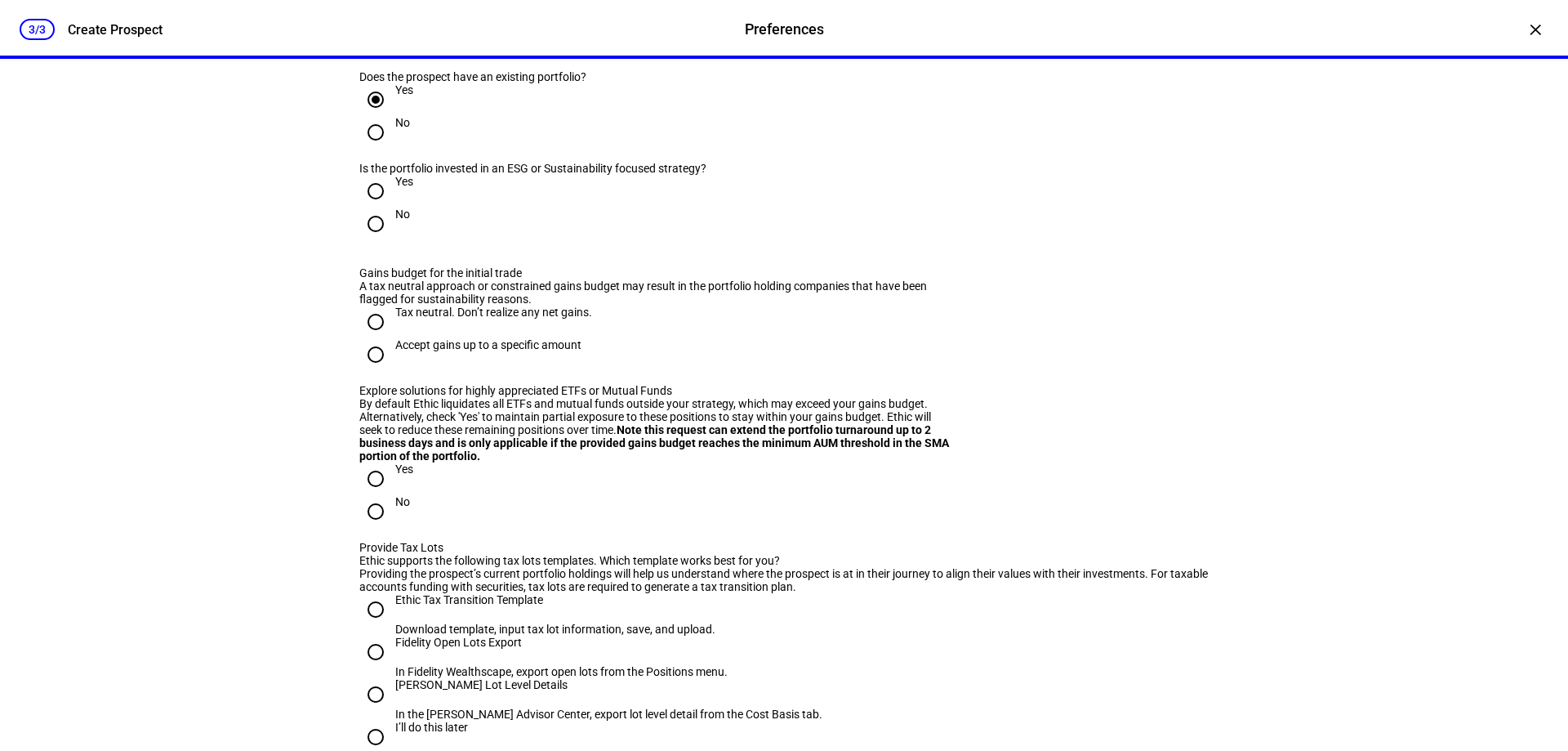
click at [367, 240] on input "No" at bounding box center [375, 224] width 33 height 33
radio input "true"
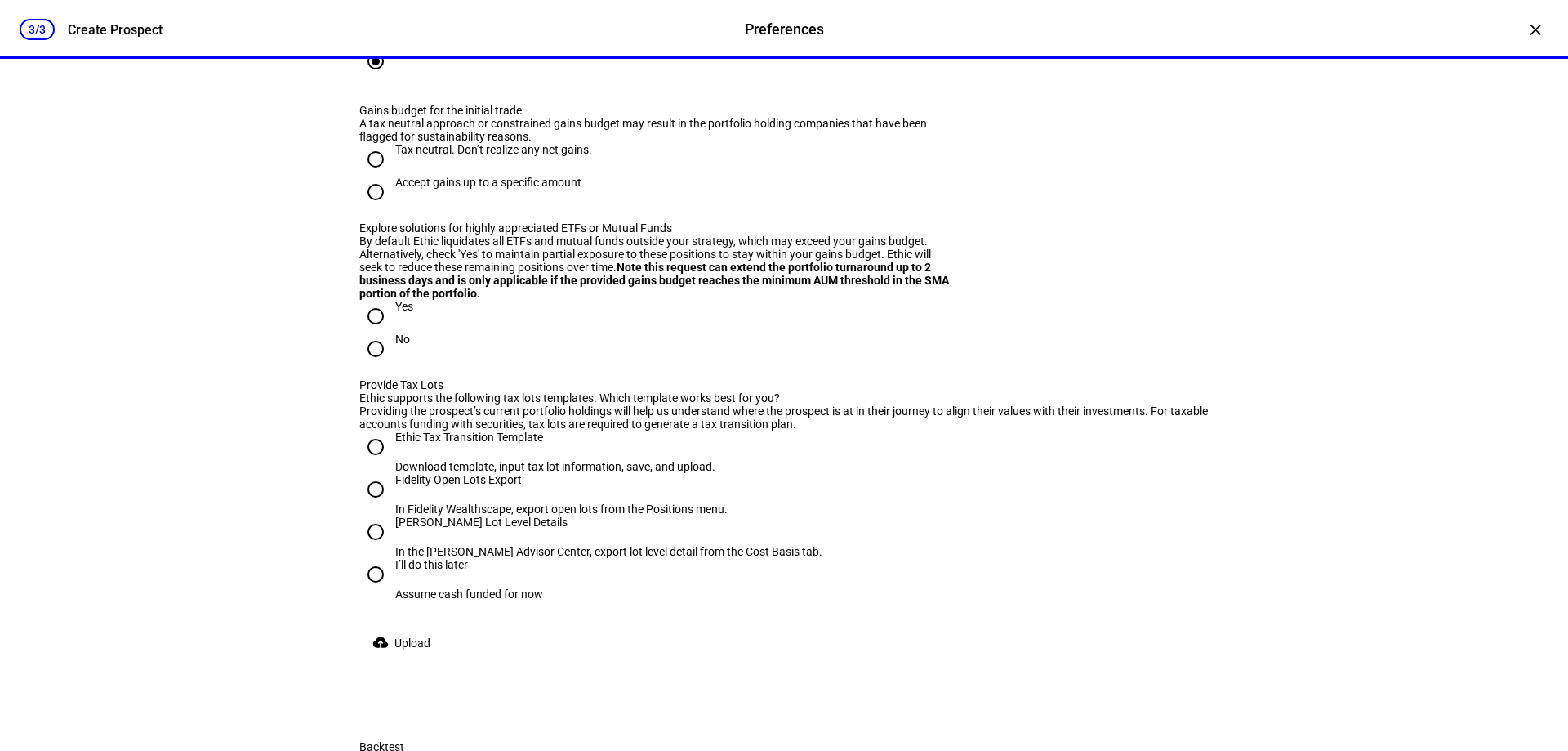
scroll to position [1634, 0]
click at [367, 175] on input "Tax neutral. Don’t realize any net gains." at bounding box center [375, 158] width 33 height 33
radio input "true"
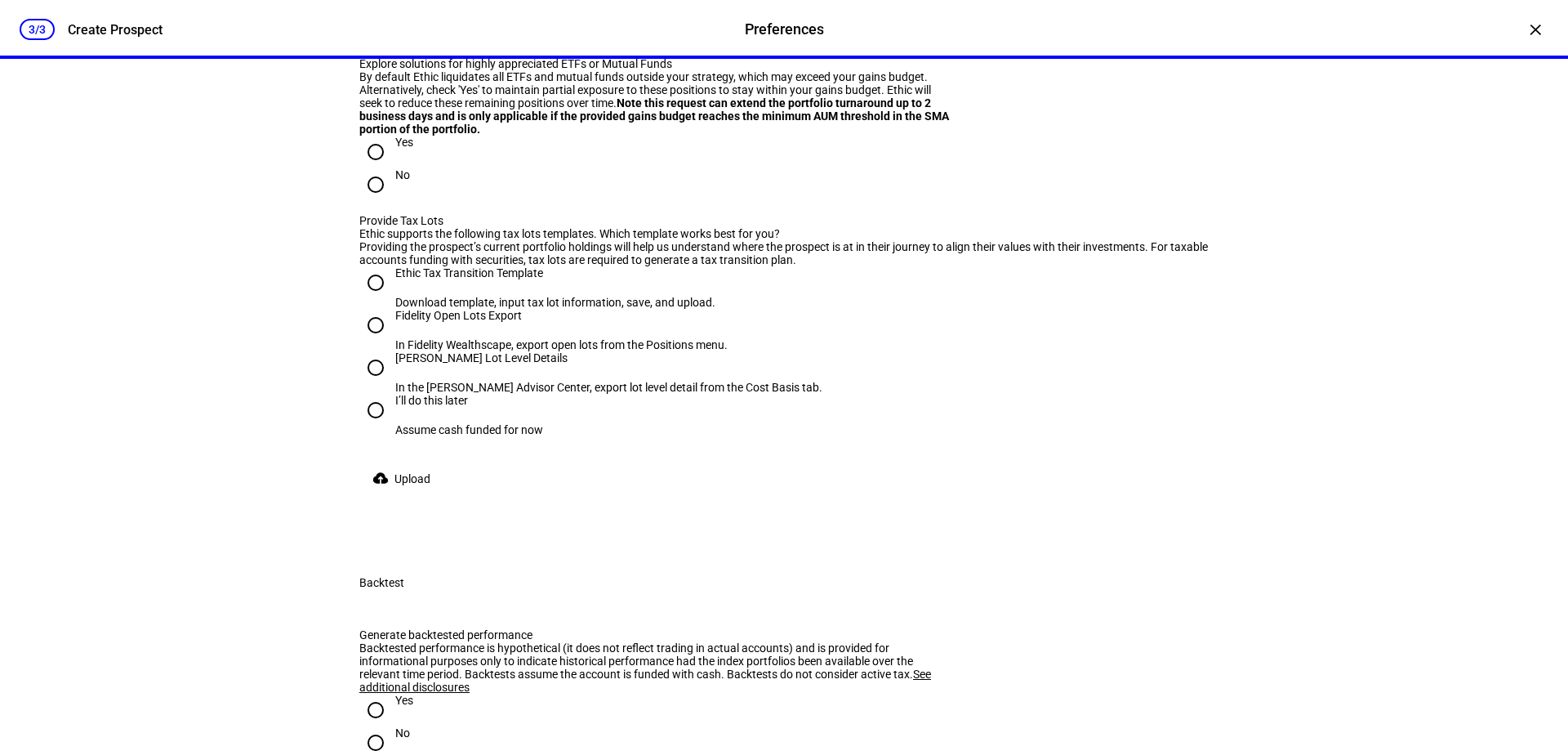
click at [375, 44] on input "Accept gains up to a specific amount" at bounding box center [375, 28] width 33 height 33
radio input "true"
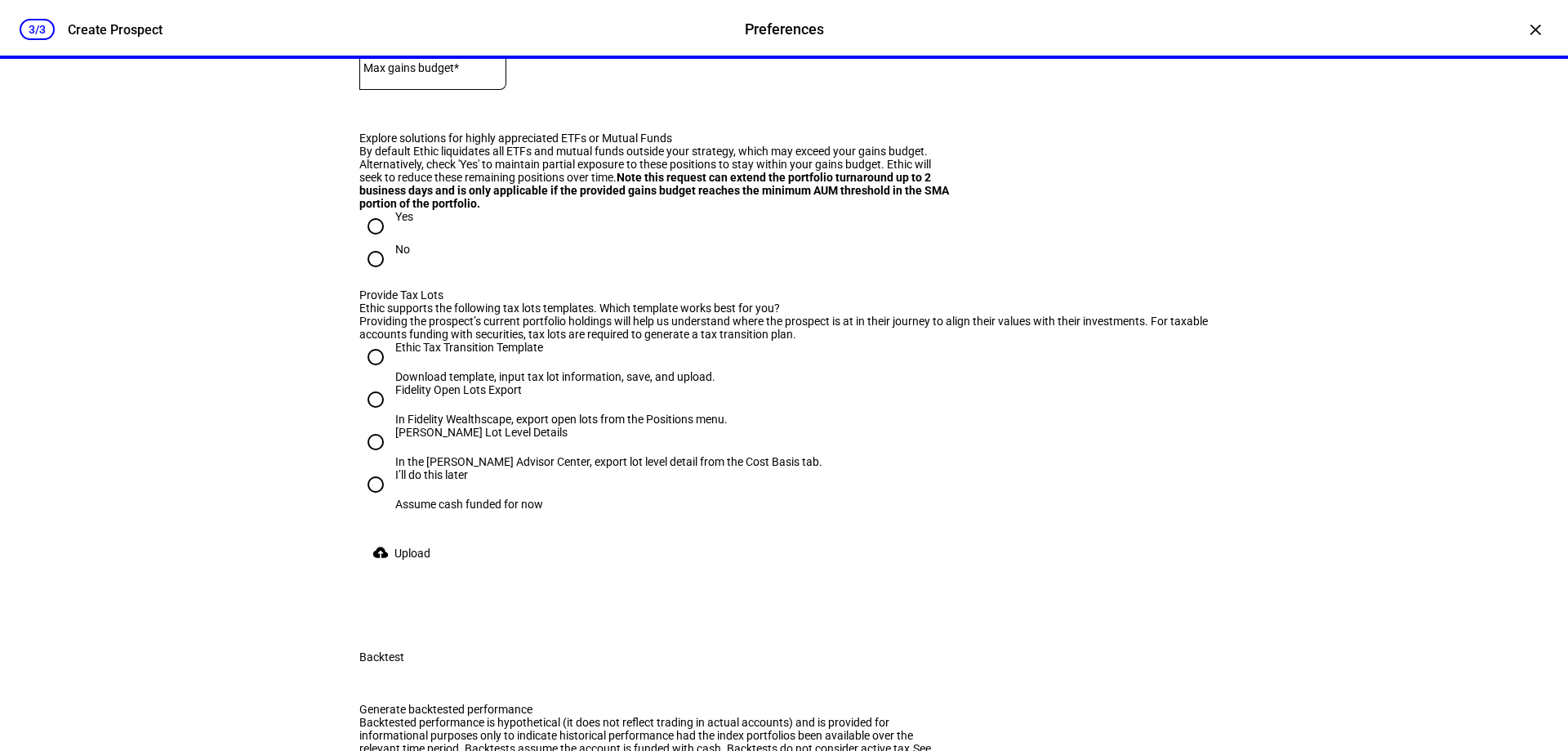
click at [458, 75] on mat-label "Max gains budget*" at bounding box center [412, 68] width 96 height 13
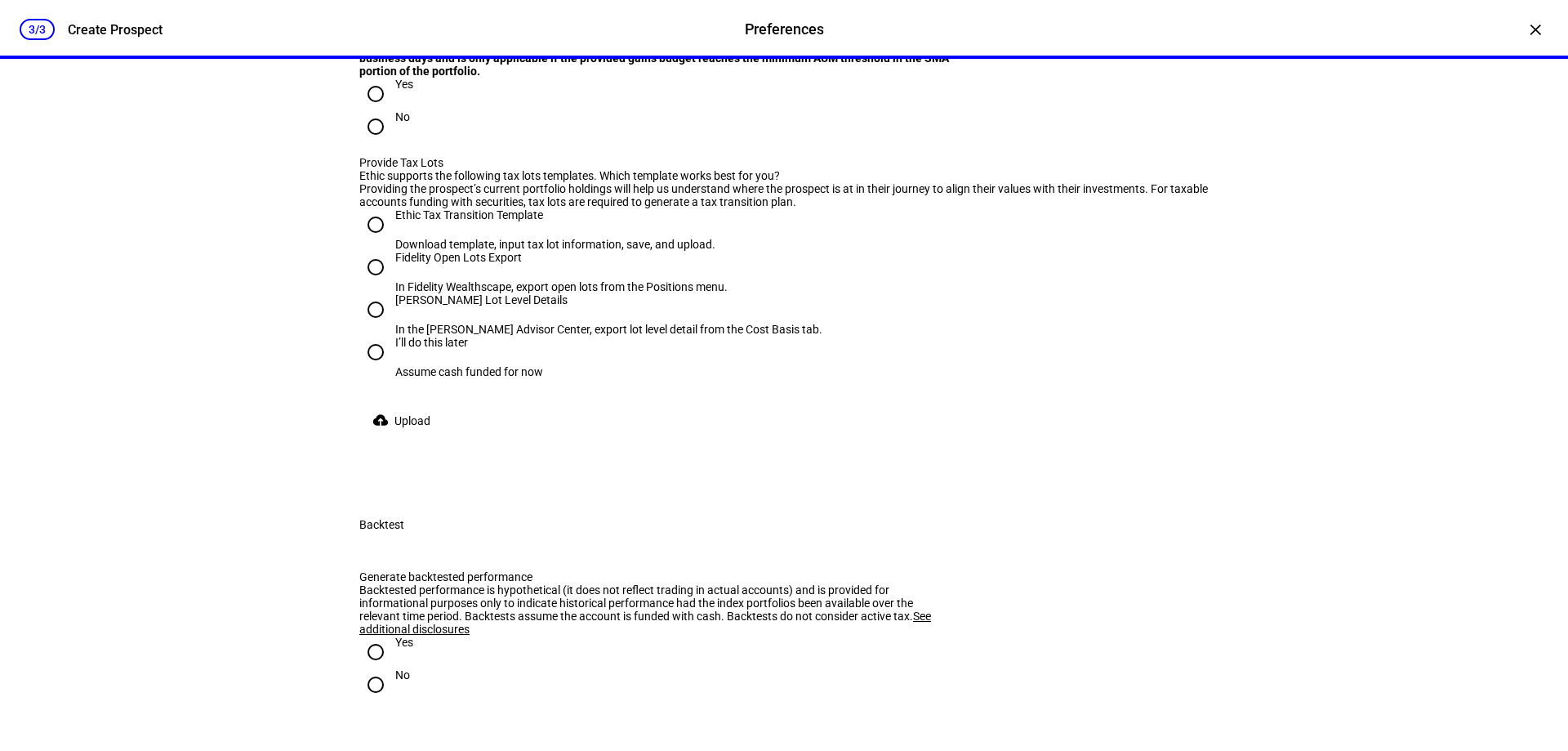
scroll to position [1961, 0]
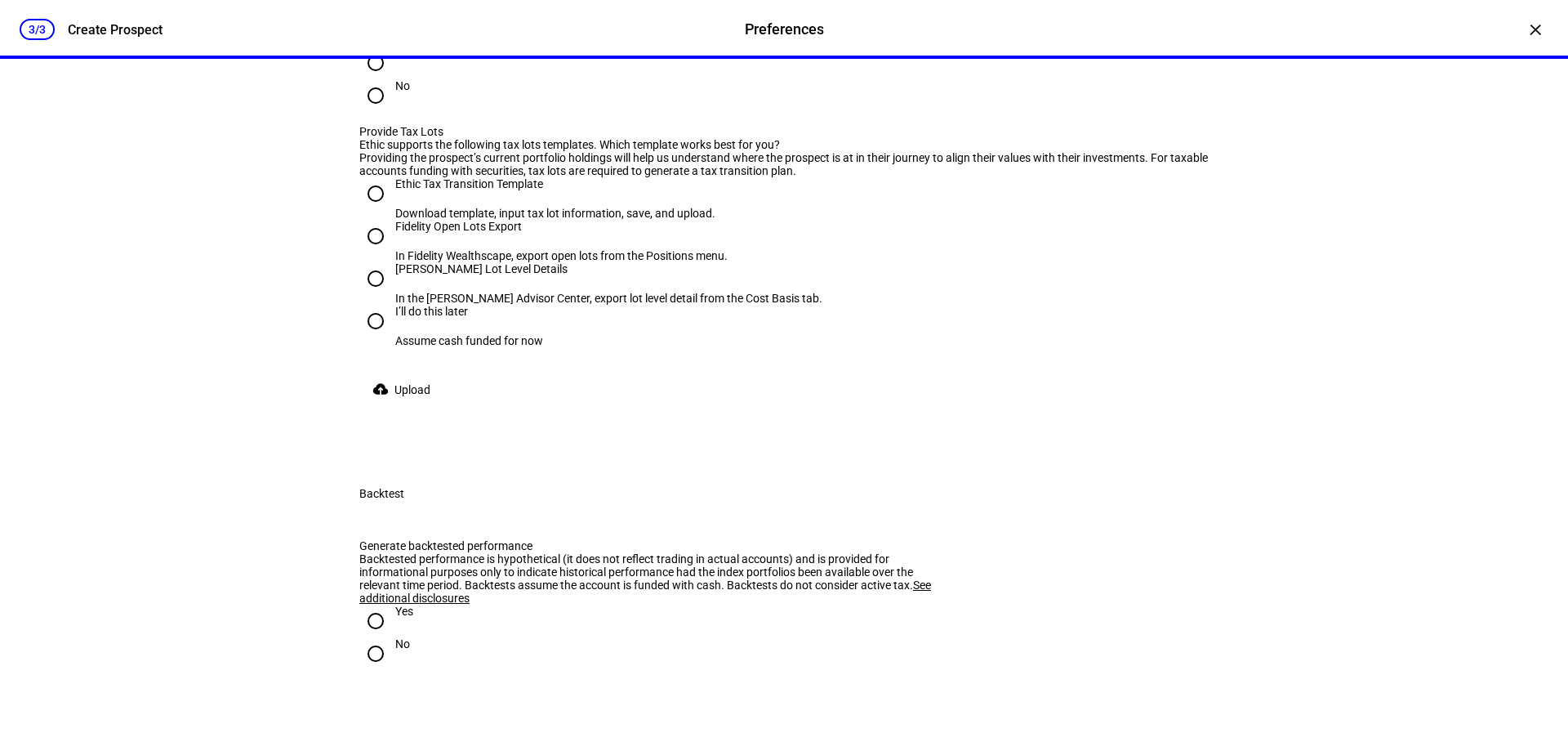
type input "20,000"
radio input "true"
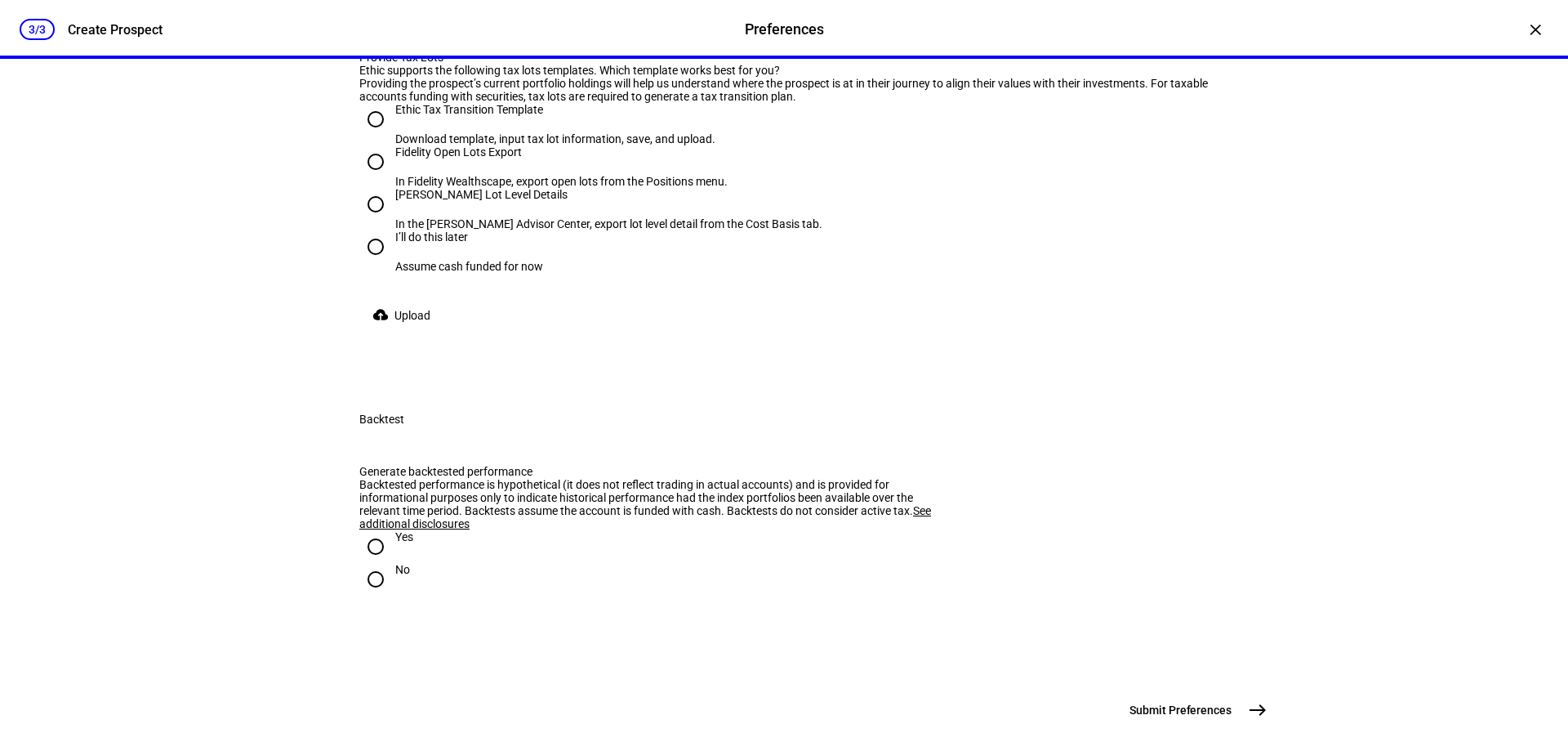
radio input "true"
click at [366, 37] on input "No" at bounding box center [375, 21] width 33 height 33
radio input "true"
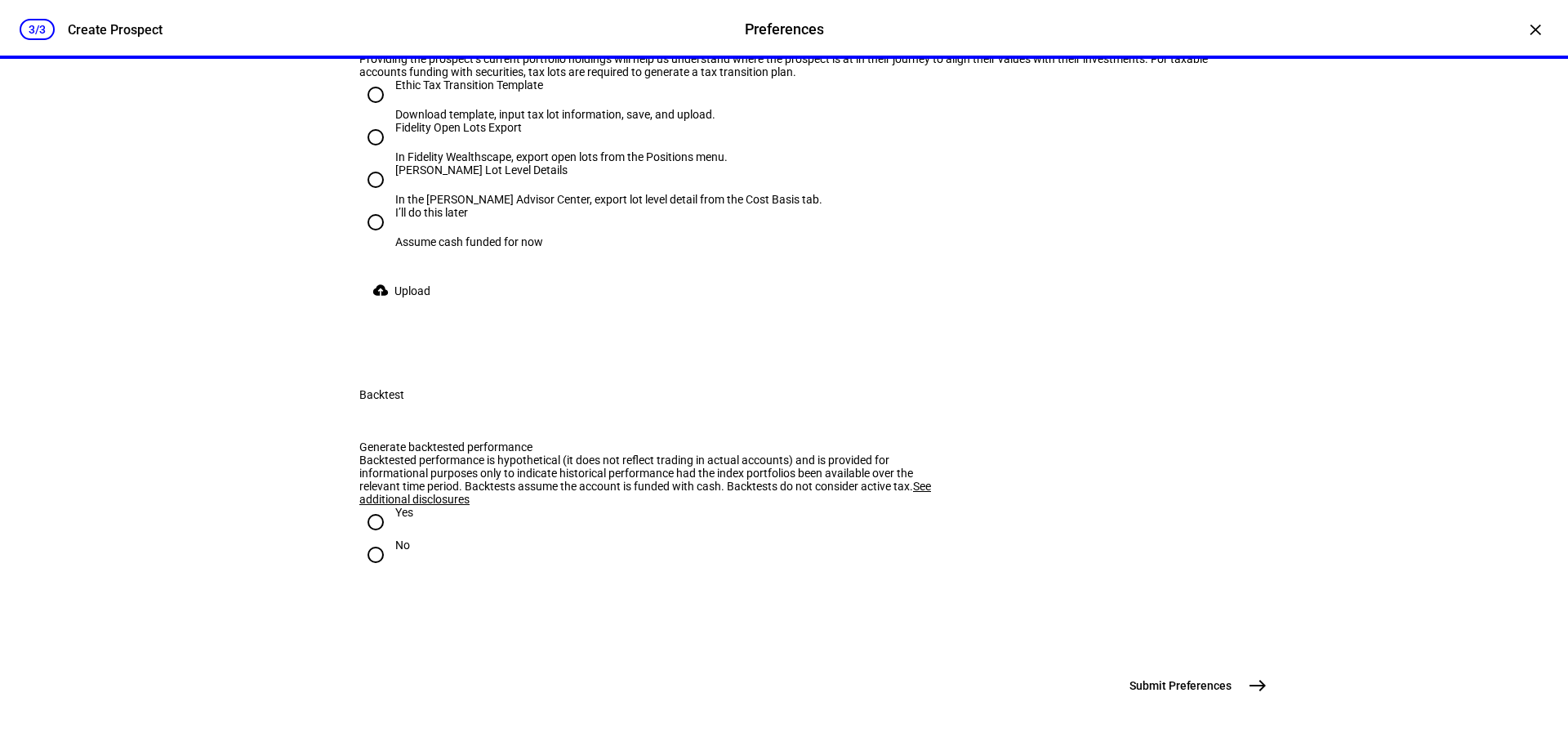
scroll to position [2124, 0]
click at [367, 239] on input "I’ll do this later Assume cash funded for now" at bounding box center [375, 222] width 33 height 33
radio input "true"
click at [370, 538] on input "Yes" at bounding box center [375, 522] width 33 height 33
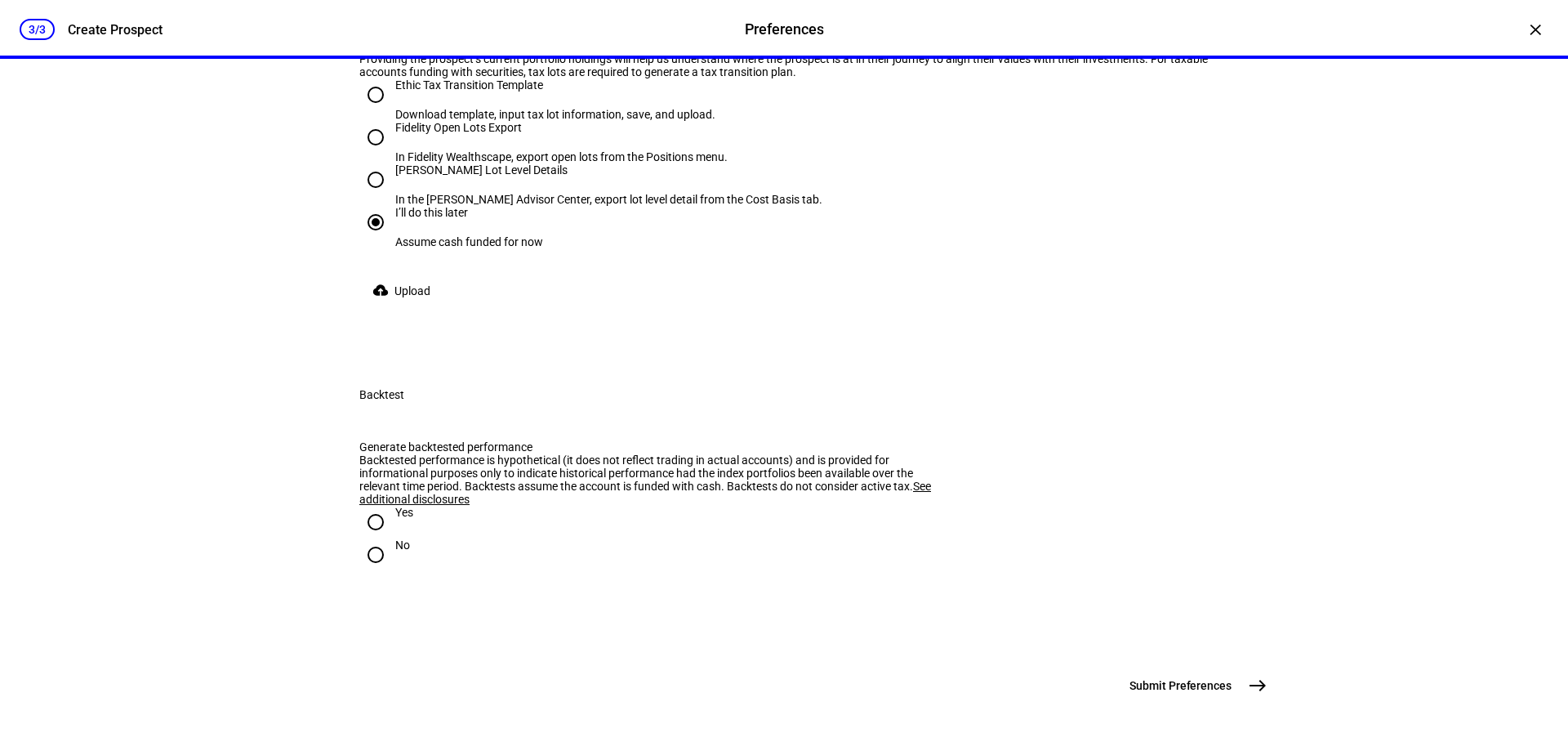
radio input "true"
click at [1213, 680] on span "Submit Preferences" at bounding box center [1180, 685] width 102 height 16
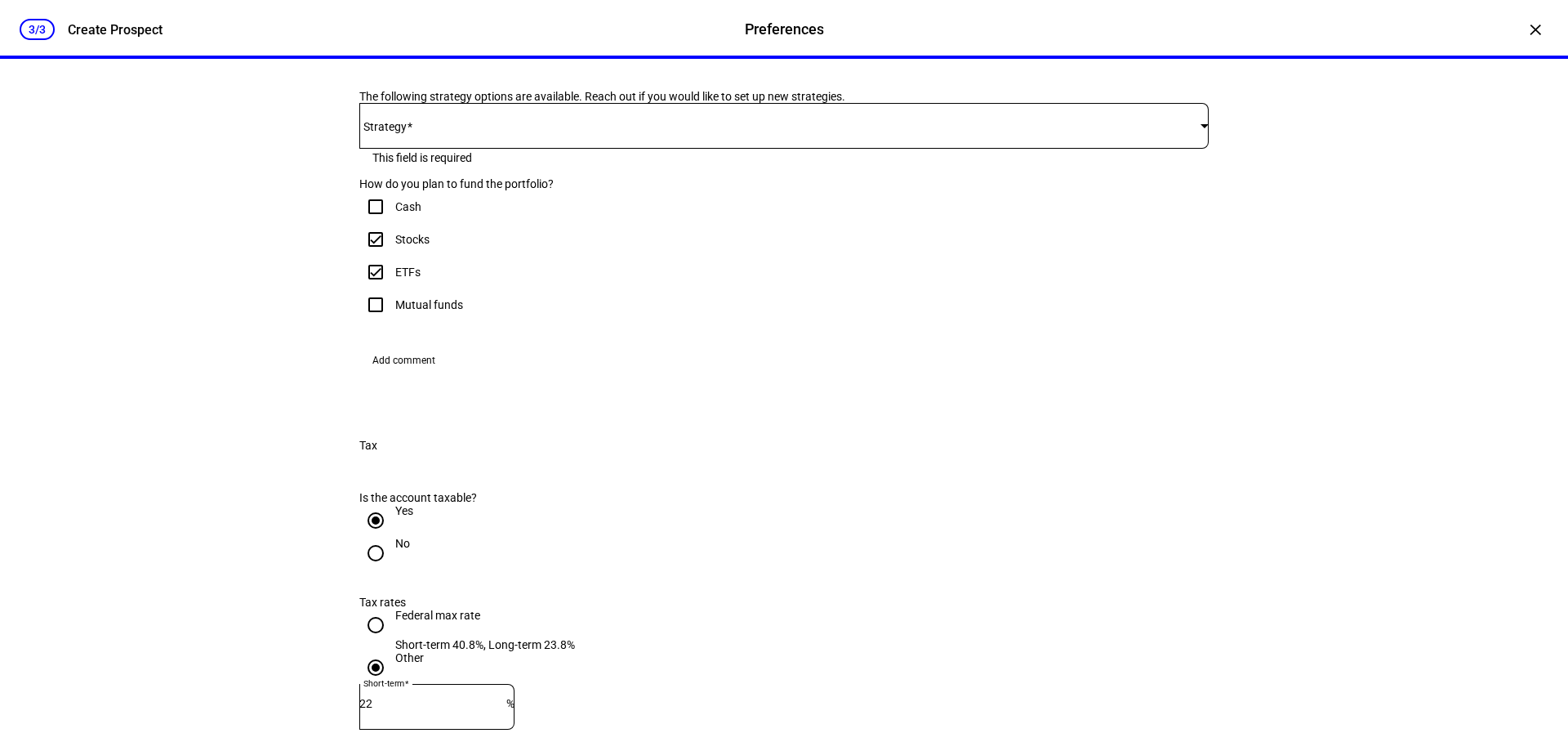
scroll to position [323, 0]
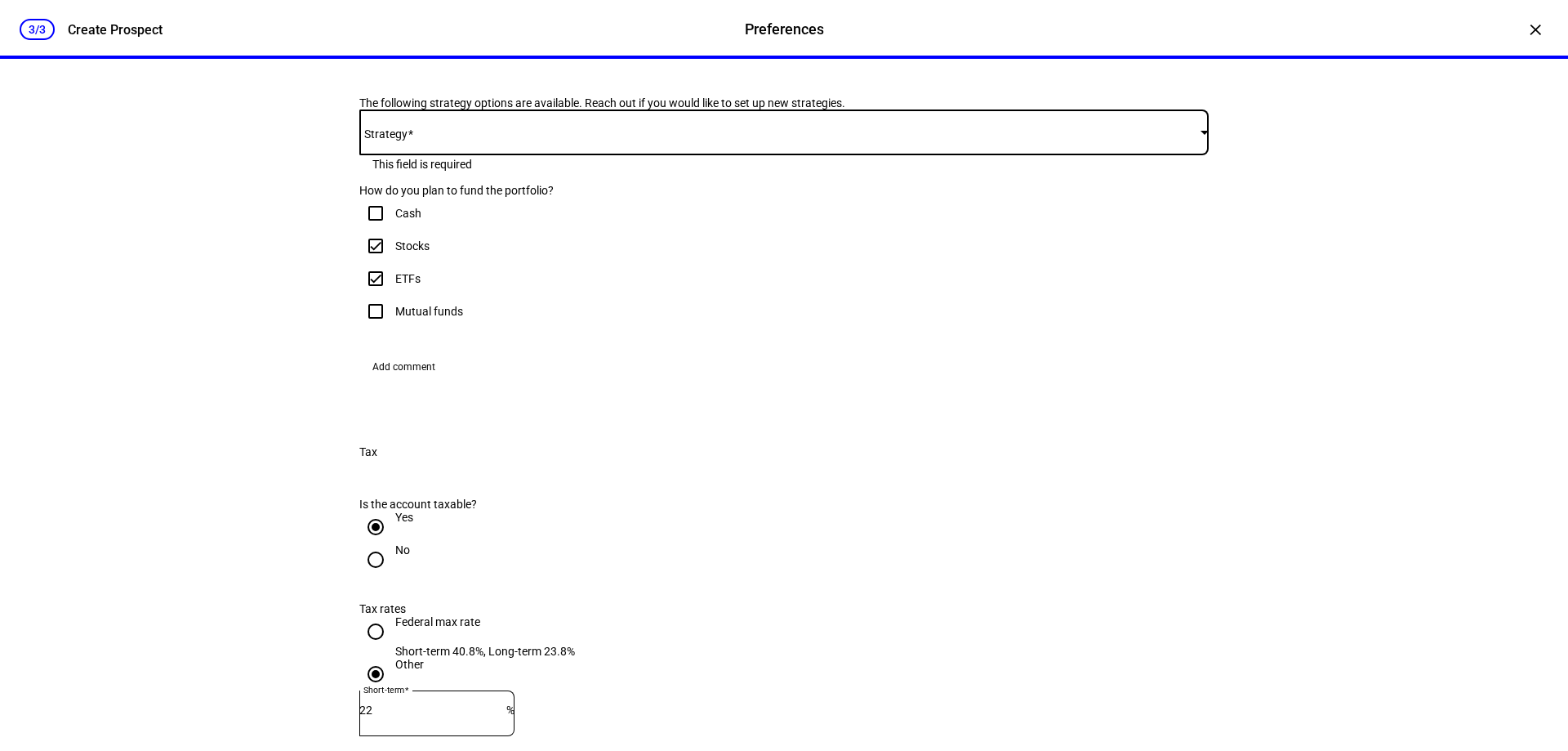
click at [459, 142] on mat-select at bounding box center [784, 132] width 850 height 19
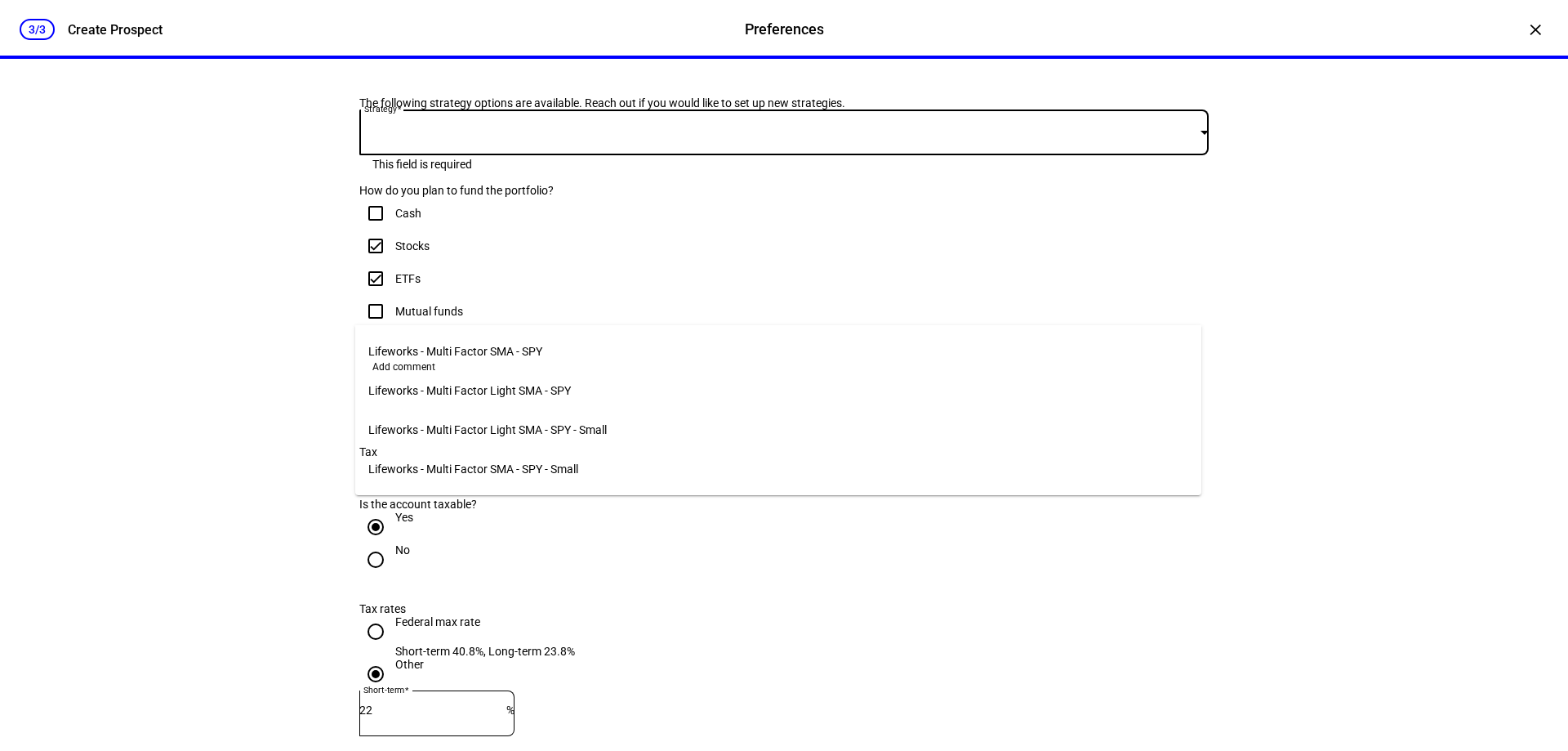
click at [504, 428] on span "Lifeworks - Multi Factor Light SMA - SPY - Small" at bounding box center [488, 430] width 239 height 13
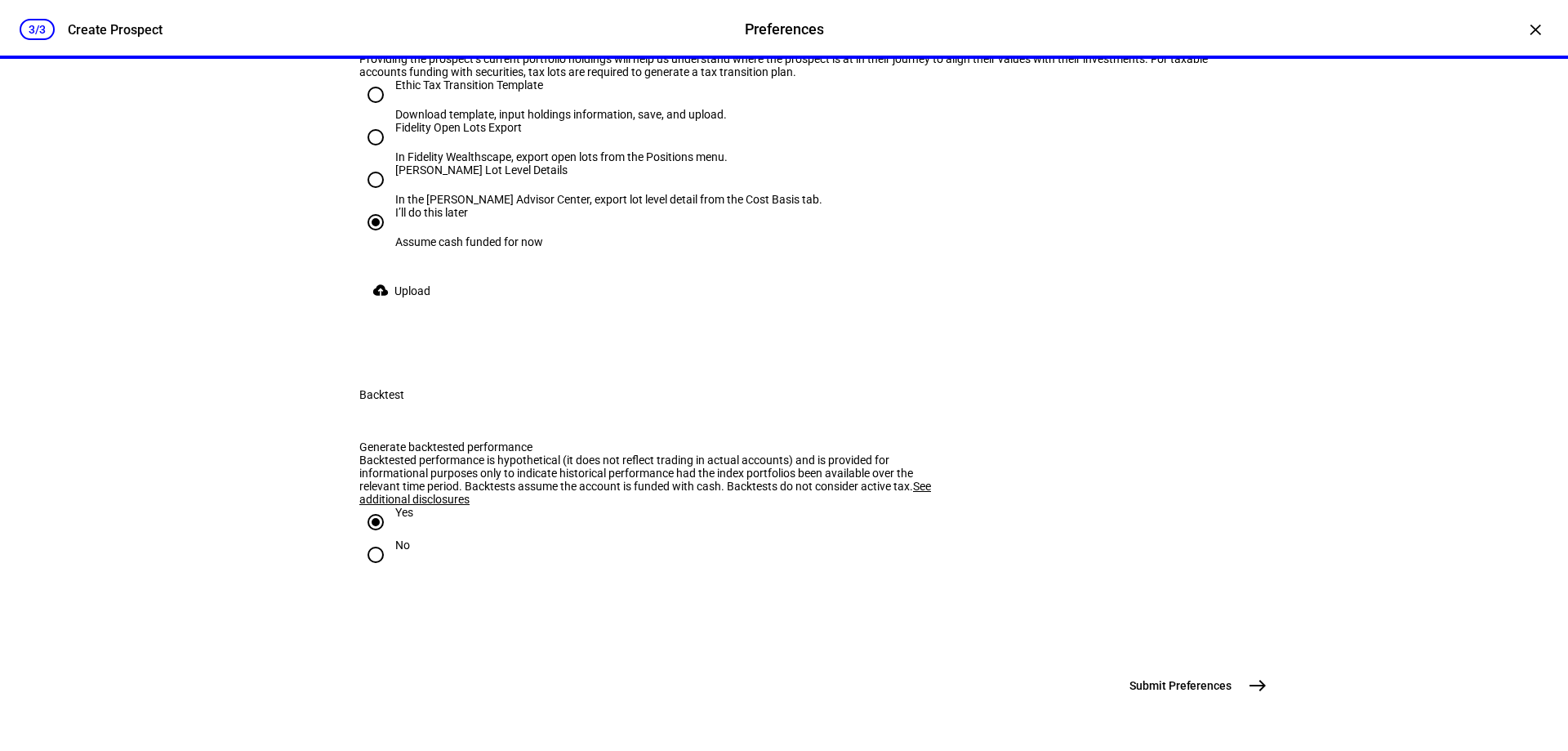
scroll to position [2245, 0]
click at [1187, 676] on button "Submit Preferences east" at bounding box center [1196, 685] width 154 height 33
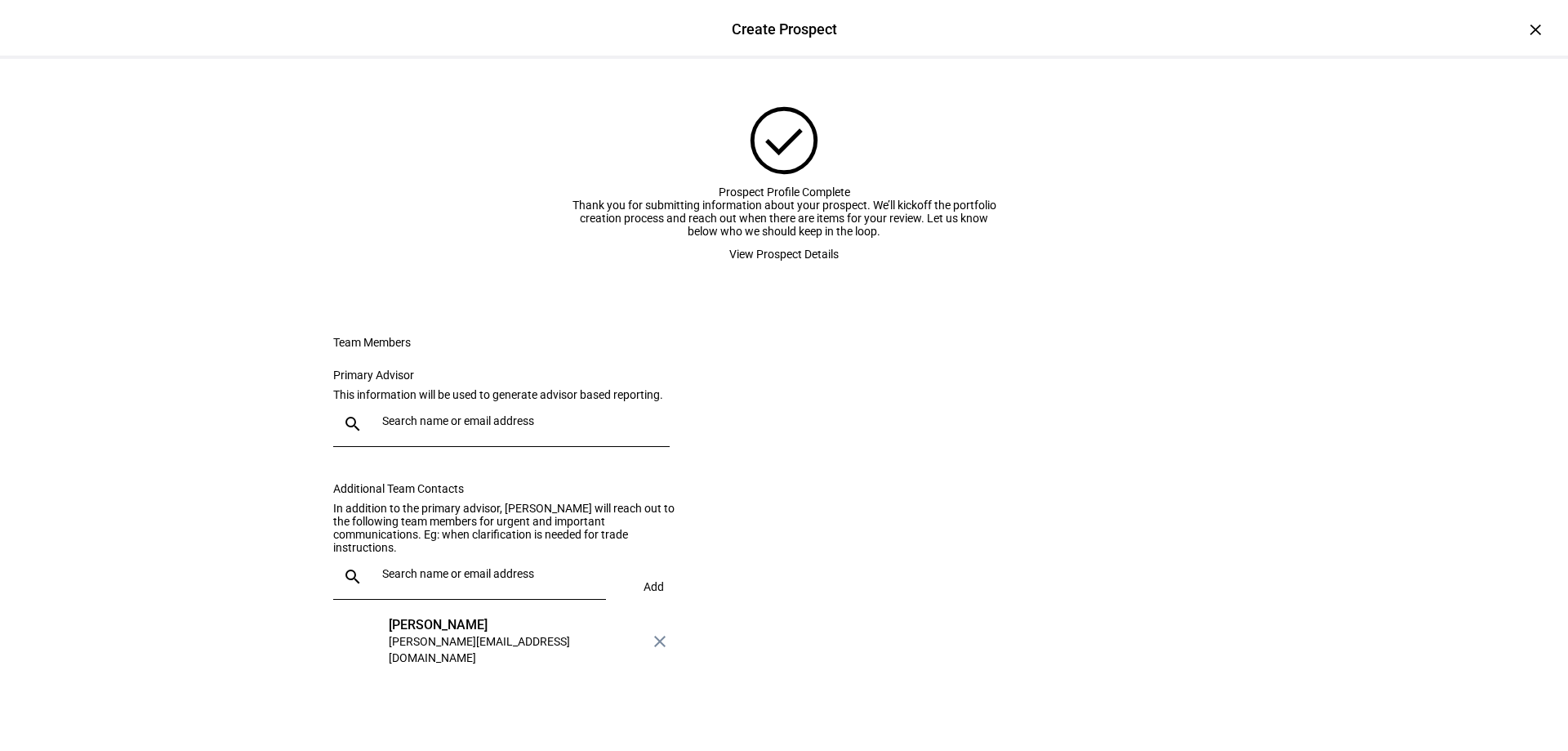
scroll to position [156, 0]
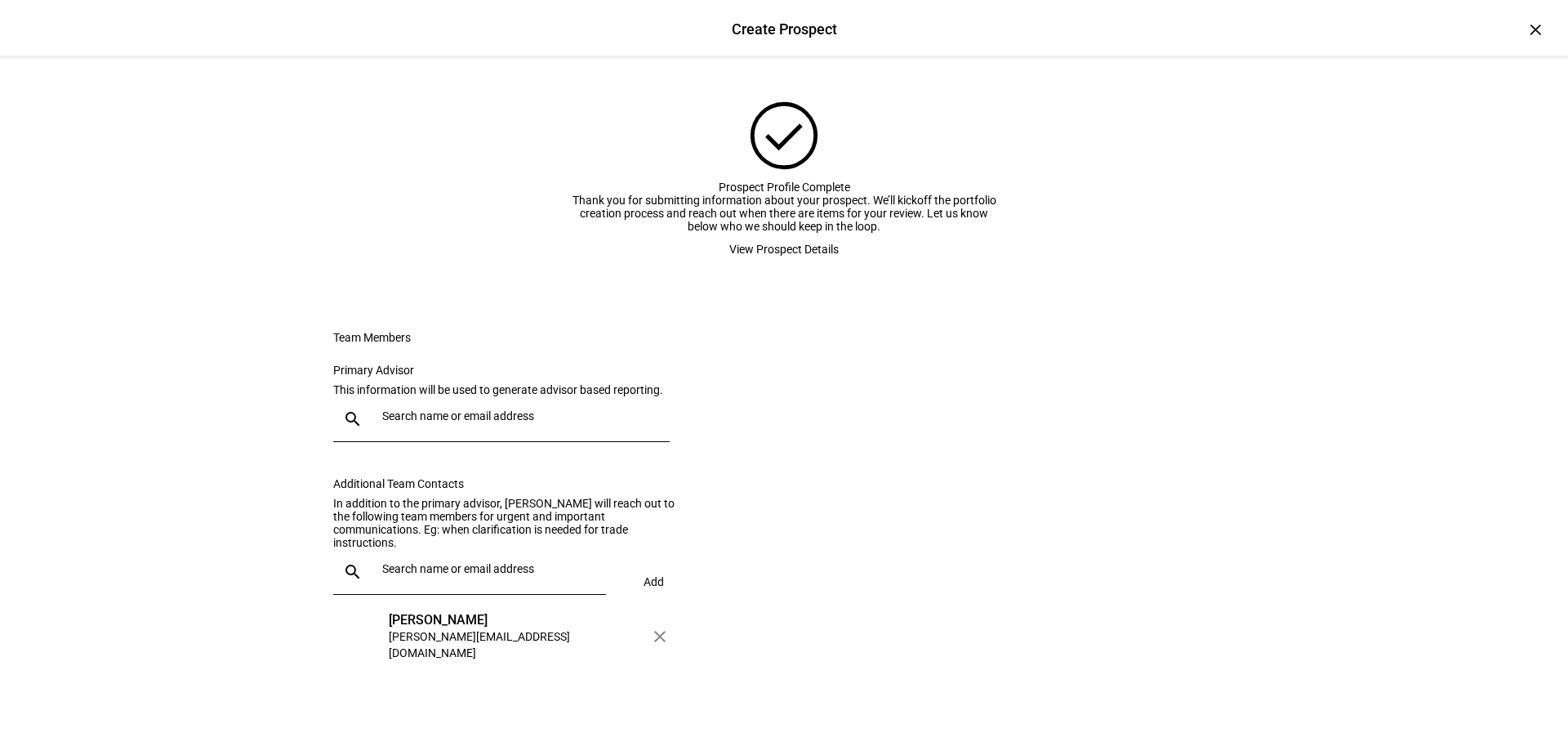
click at [393, 416] on input "text" at bounding box center [522, 416] width 281 height 13
type input "[PERSON_NAME]"
click at [419, 450] on div "[PERSON_NAME]" at bounding box center [521, 457] width 269 height 16
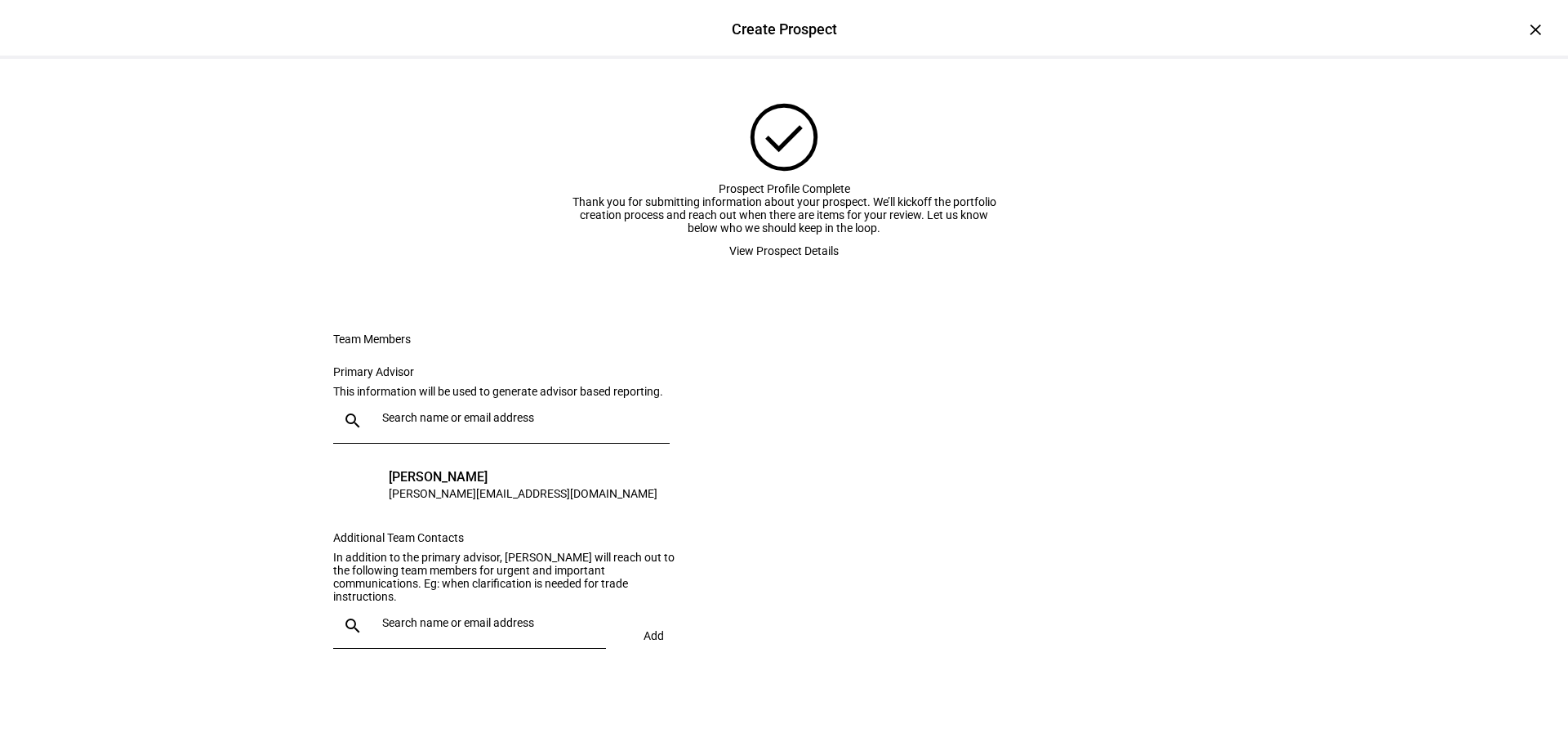
scroll to position [0, 0]
click at [808, 270] on span "View Prospect Details" at bounding box center [784, 254] width 109 height 33
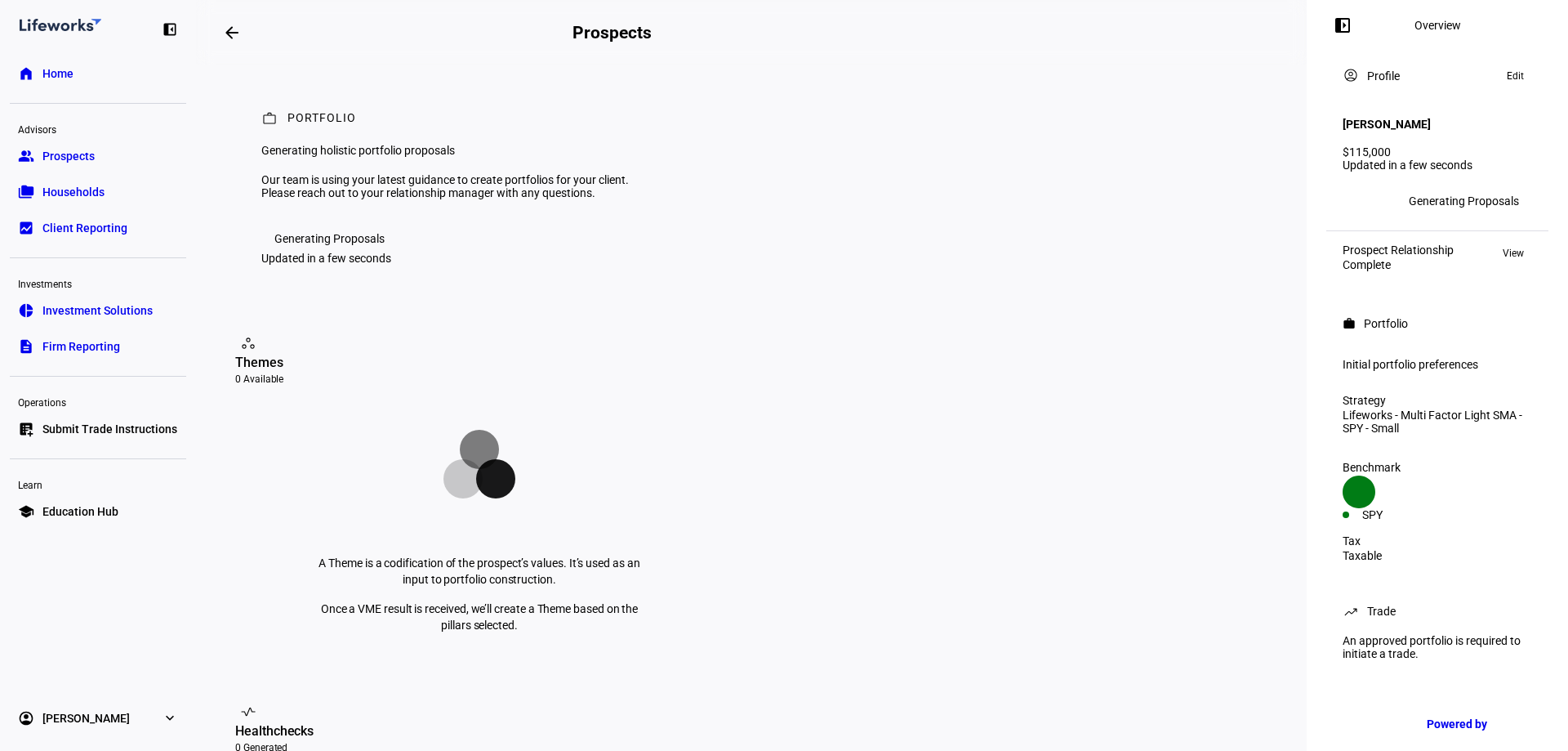
click at [341, 252] on plt-prospect-status-badge "Generating Proposals" at bounding box center [330, 238] width 136 height 26
click at [338, 245] on div "Generating Proposals" at bounding box center [330, 239] width 110 height 13
